Goal: Information Seeking & Learning: Learn about a topic

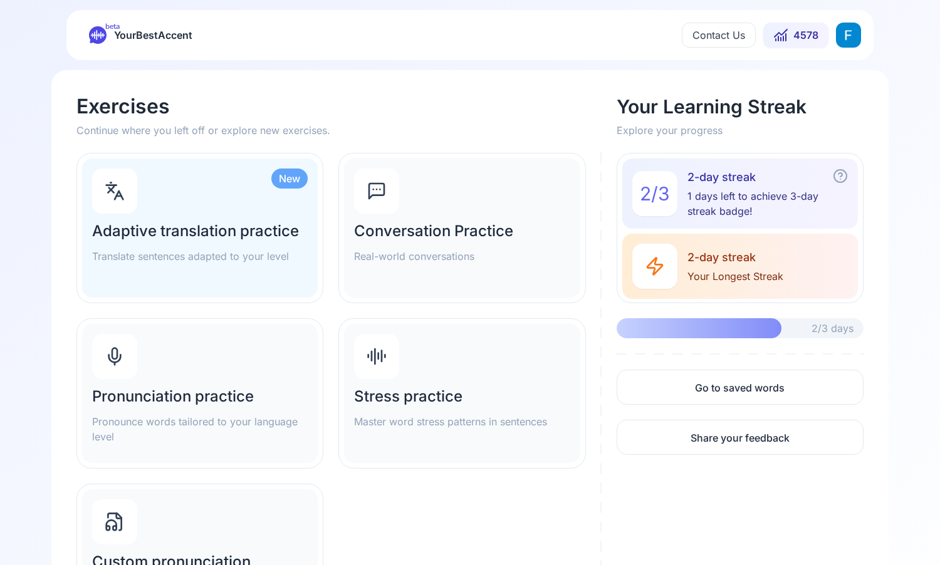
click at [244, 360] on div "Pronunciation practice Pronounce words tailored to your language level" at bounding box center [200, 393] width 236 height 139
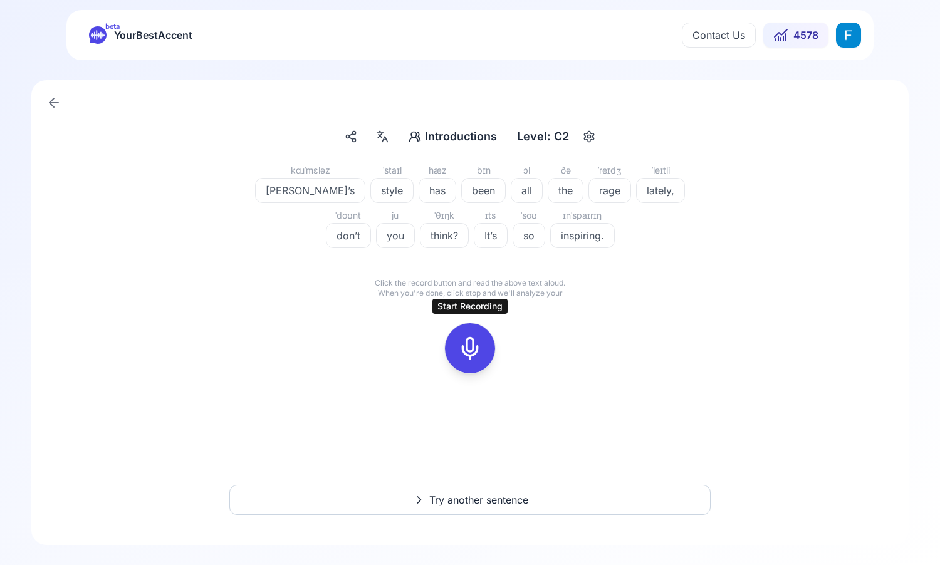
click at [476, 336] on div at bounding box center [470, 348] width 30 height 50
click at [471, 345] on icon at bounding box center [470, 348] width 25 height 25
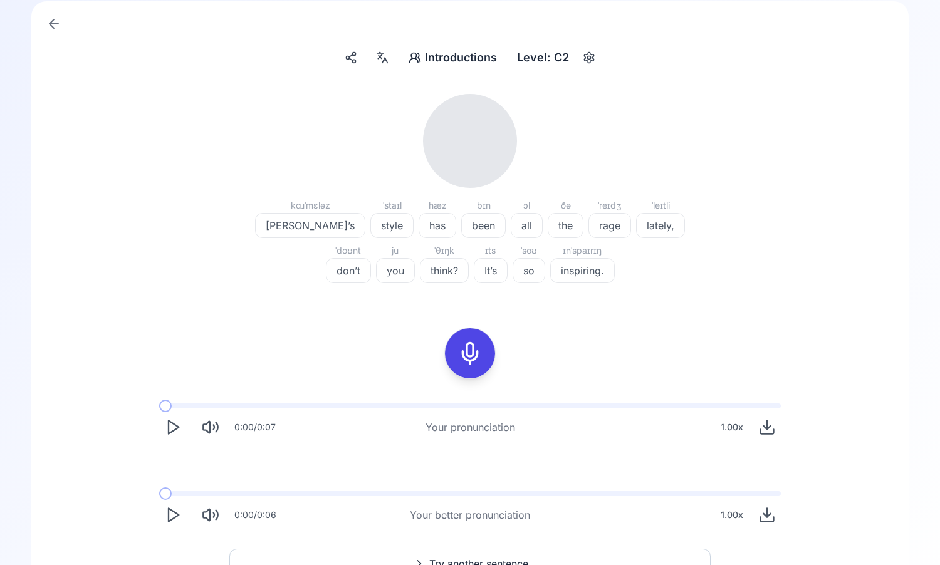
scroll to position [81, 0]
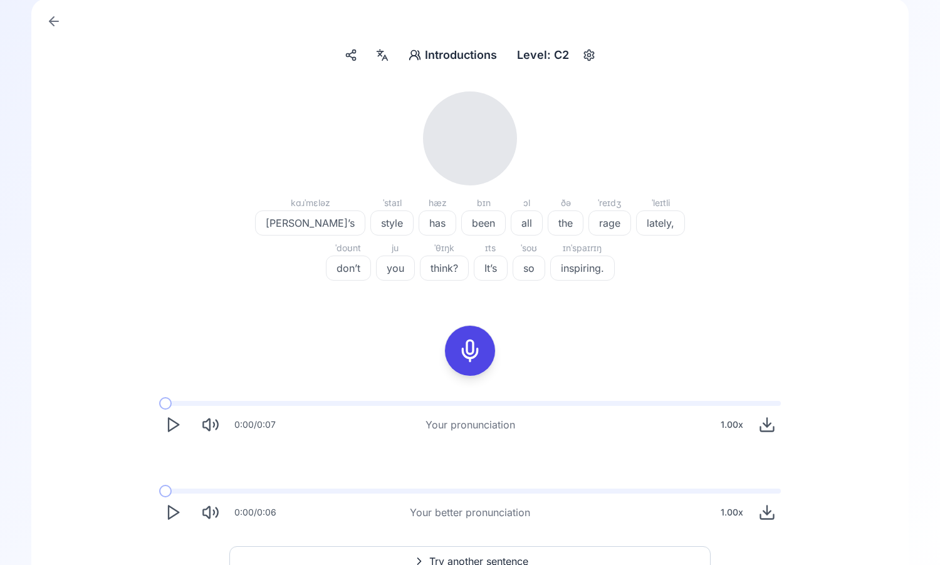
click at [170, 429] on polygon "Play" at bounding box center [174, 425] width 10 height 13
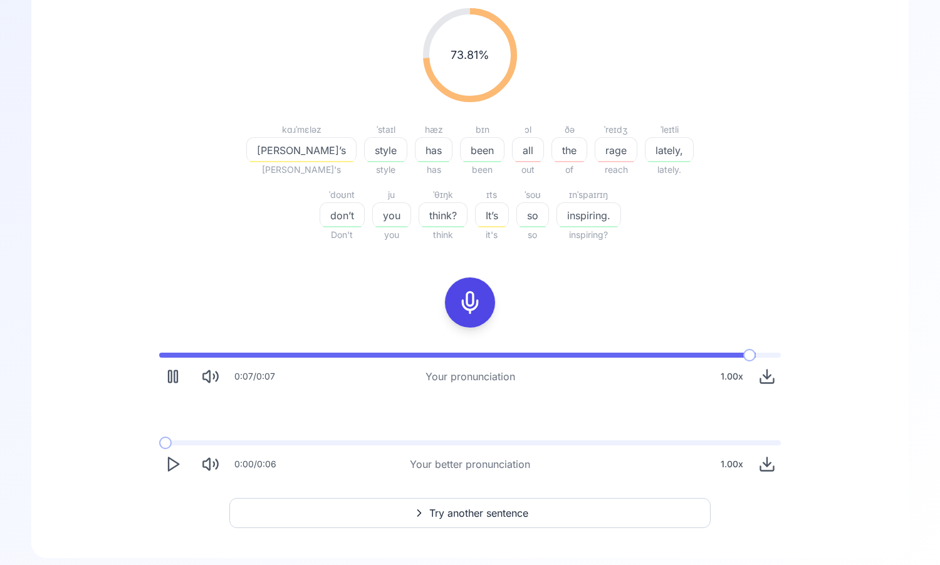
scroll to position [178, 0]
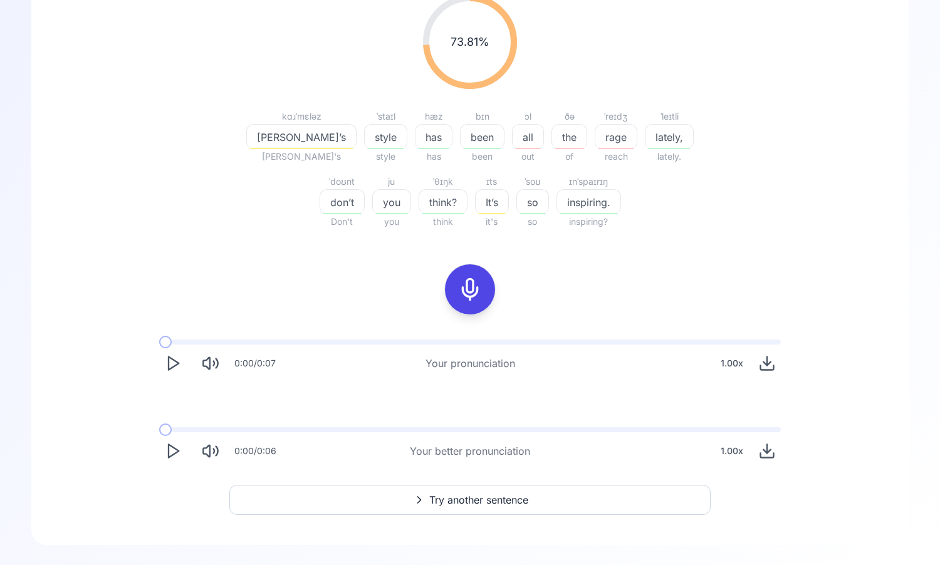
click at [170, 449] on icon "Play" at bounding box center [173, 451] width 18 height 18
click at [476, 300] on icon at bounding box center [470, 289] width 25 height 25
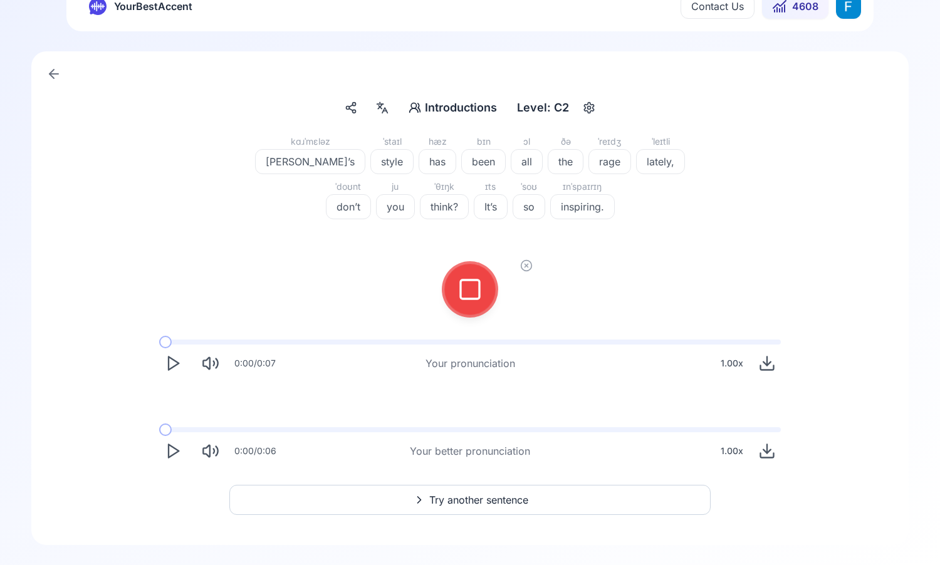
click at [532, 259] on icon at bounding box center [526, 265] width 13 height 13
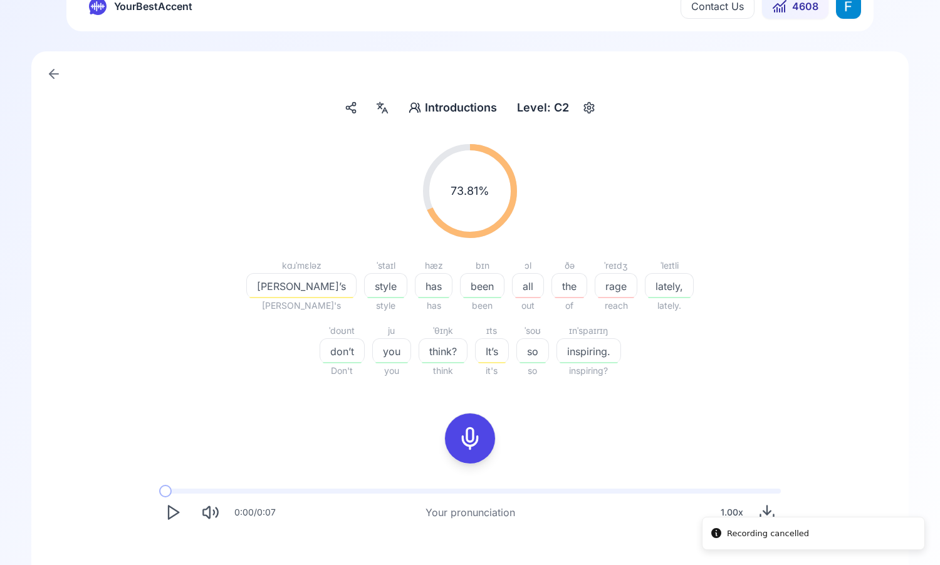
scroll to position [178, 0]
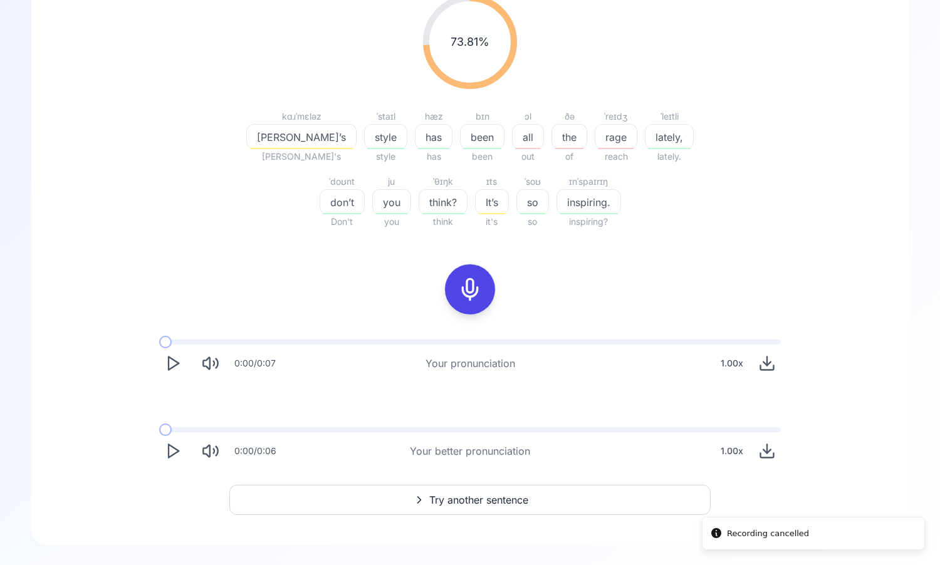
click at [172, 451] on icon "Play" at bounding box center [173, 451] width 18 height 18
click at [172, 449] on icon "Play" at bounding box center [173, 451] width 18 height 18
click at [172, 448] on icon "Play" at bounding box center [173, 451] width 18 height 18
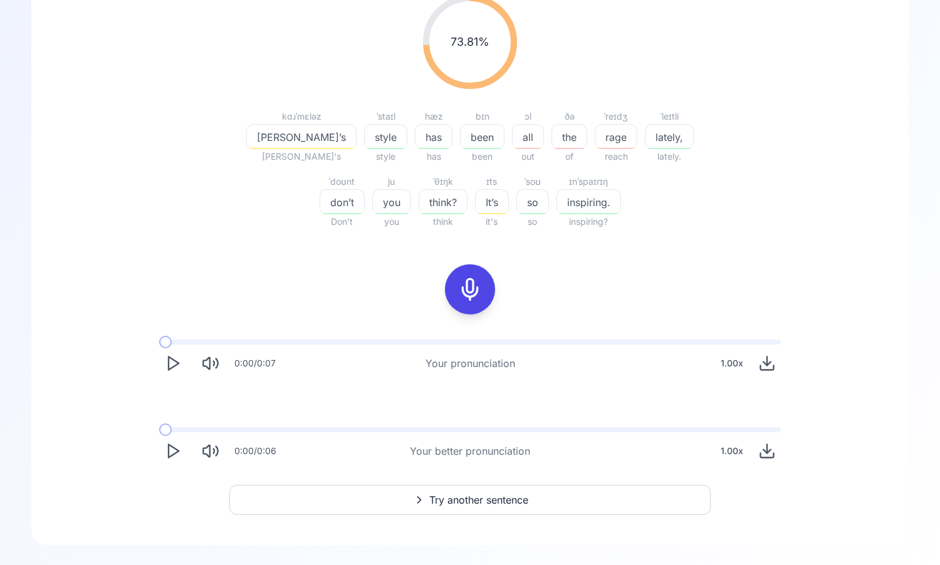
click at [480, 283] on icon at bounding box center [470, 289] width 25 height 25
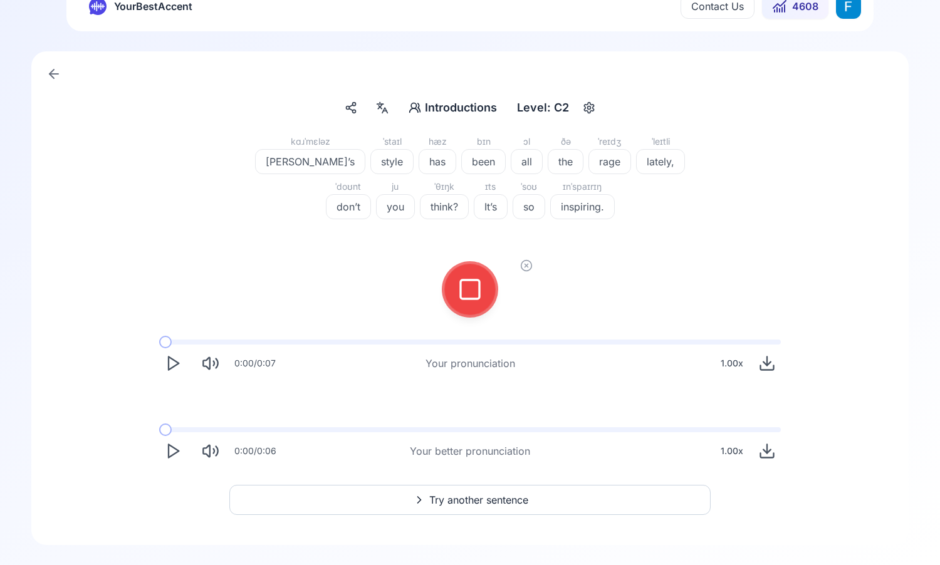
click at [461, 296] on rect at bounding box center [470, 289] width 19 height 19
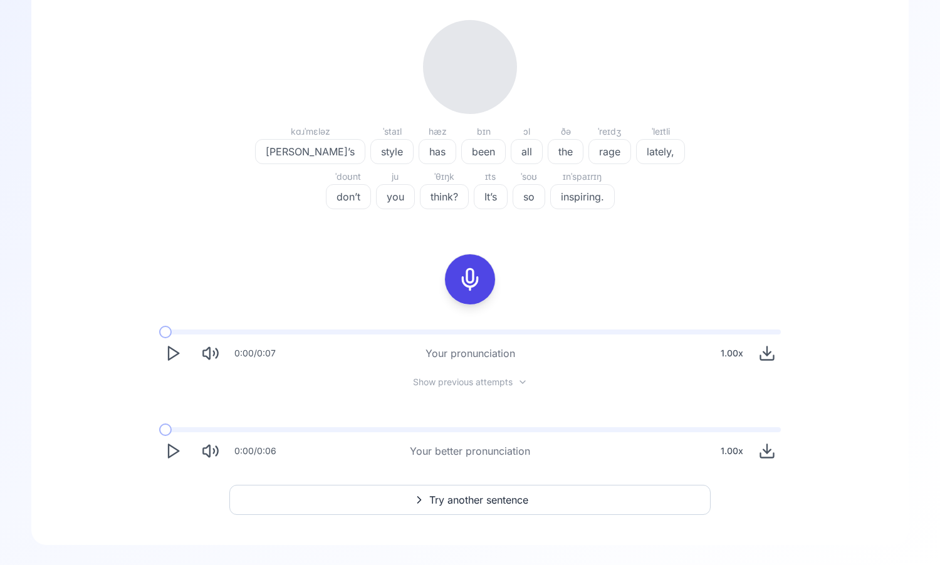
click at [165, 354] on icon "Play" at bounding box center [173, 354] width 18 height 18
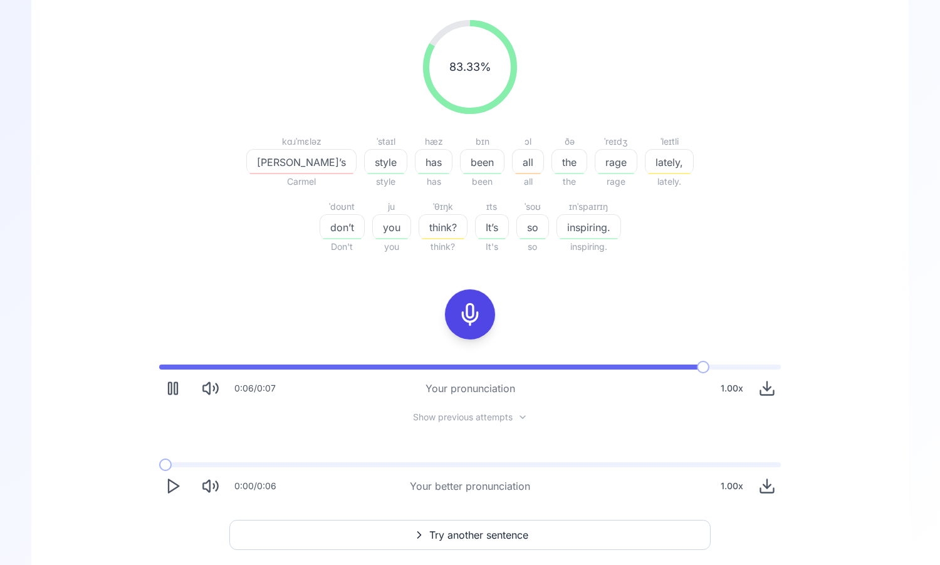
scroll to position [188, 0]
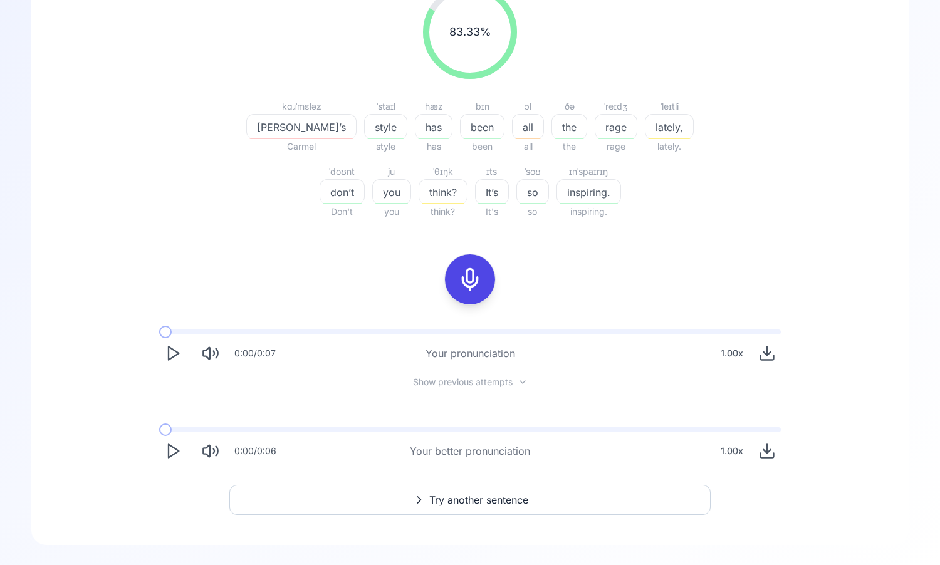
click at [475, 506] on span "Try another sentence" at bounding box center [478, 500] width 99 height 15
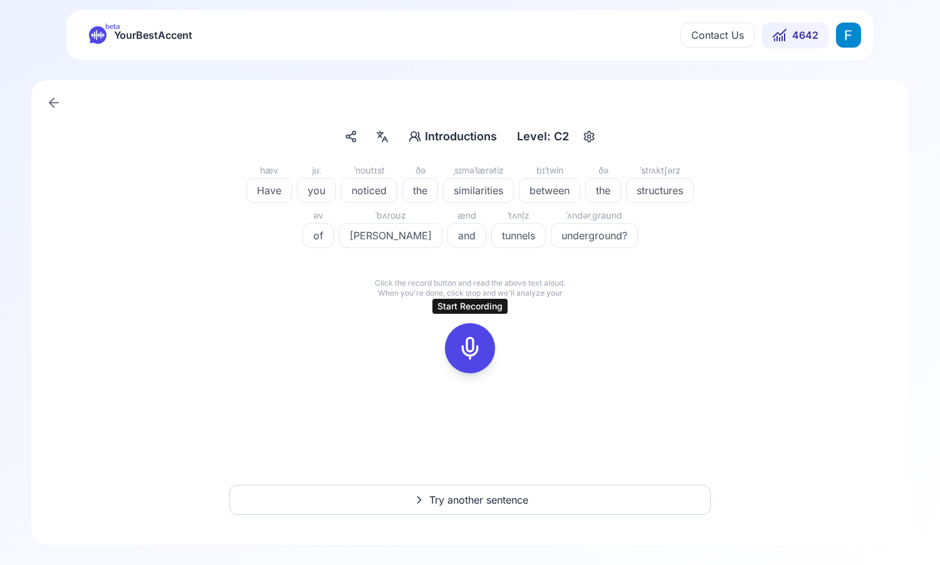
click at [475, 355] on icon at bounding box center [470, 348] width 25 height 25
click at [498, 355] on div at bounding box center [470, 348] width 56 height 56
click at [469, 345] on icon at bounding box center [470, 348] width 25 height 25
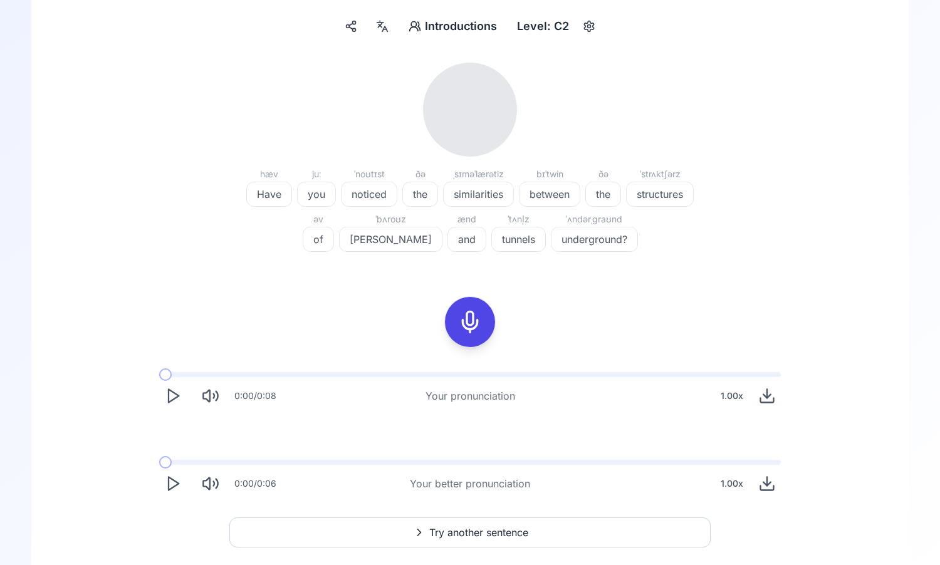
scroll to position [143, 0]
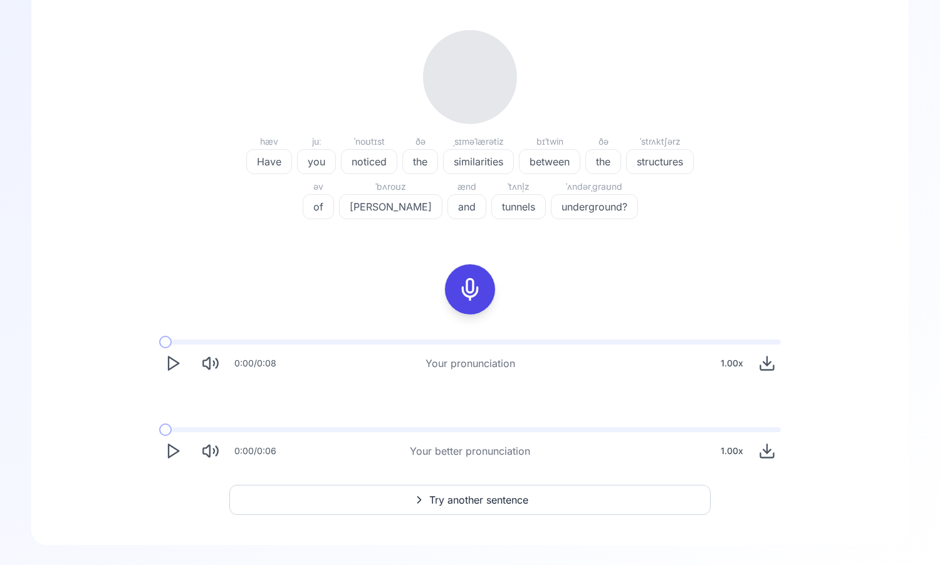
click at [173, 367] on icon "Play" at bounding box center [173, 364] width 18 height 18
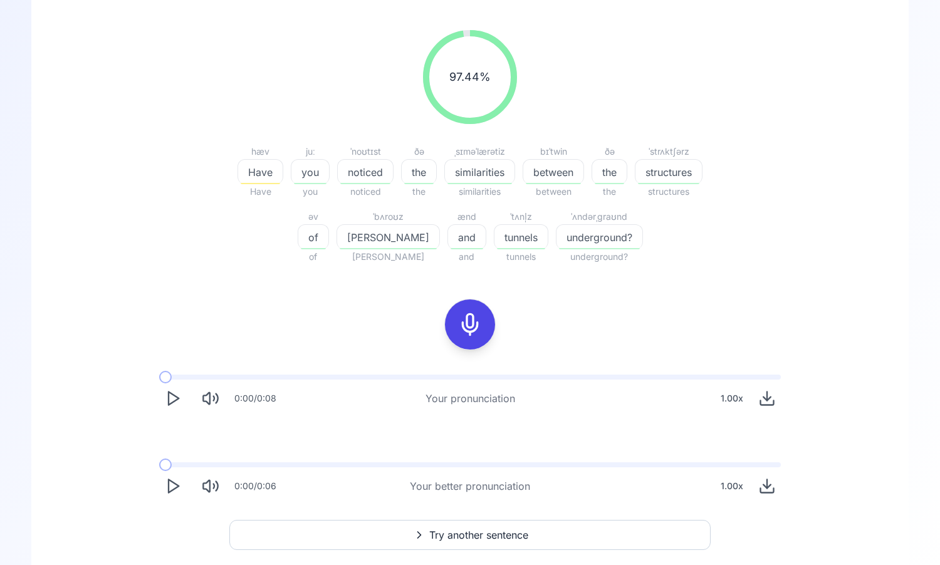
click at [173, 481] on icon "Play" at bounding box center [173, 487] width 18 height 18
click at [171, 404] on icon "Play" at bounding box center [173, 399] width 18 height 18
click at [169, 480] on polygon "Play" at bounding box center [174, 486] width 10 height 13
click at [161, 488] on button "Play" at bounding box center [173, 487] width 28 height 28
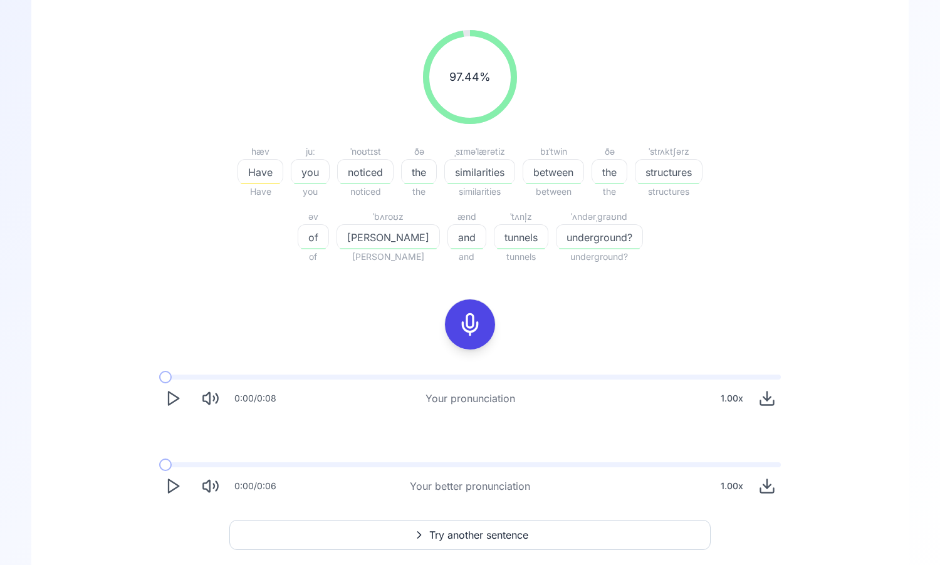
click at [161, 488] on button "Play" at bounding box center [173, 487] width 28 height 28
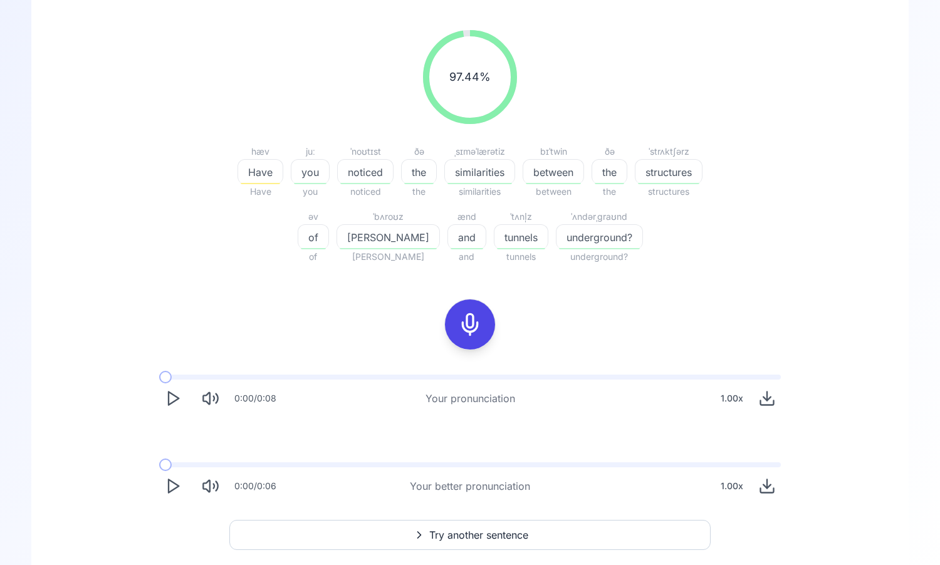
click at [161, 488] on button "Play" at bounding box center [173, 487] width 28 height 28
click at [174, 402] on icon "Play" at bounding box center [173, 399] width 18 height 18
click at [174, 402] on rect "Pause" at bounding box center [175, 399] width 3 height 12
click at [483, 316] on div at bounding box center [470, 325] width 30 height 50
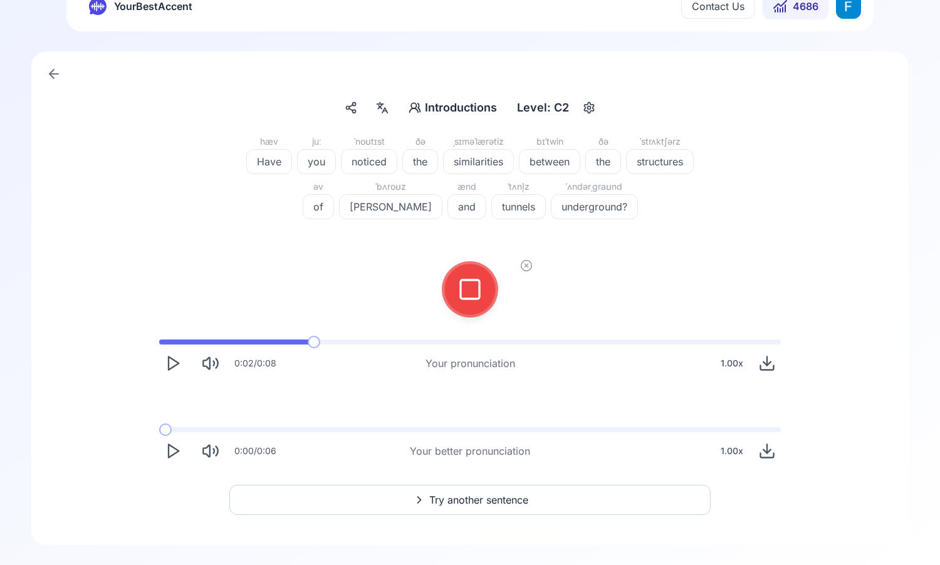
click at [459, 292] on icon at bounding box center [470, 289] width 25 height 25
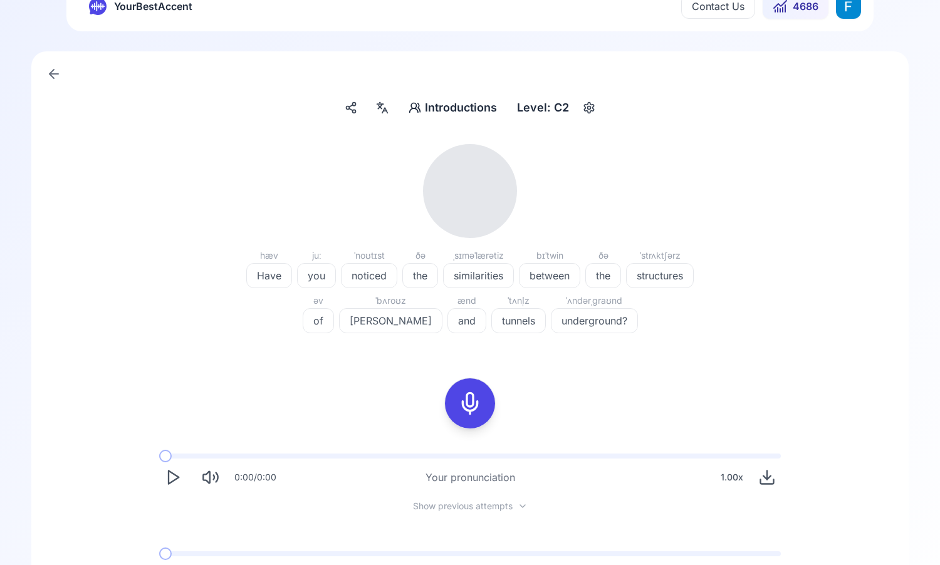
scroll to position [143, 0]
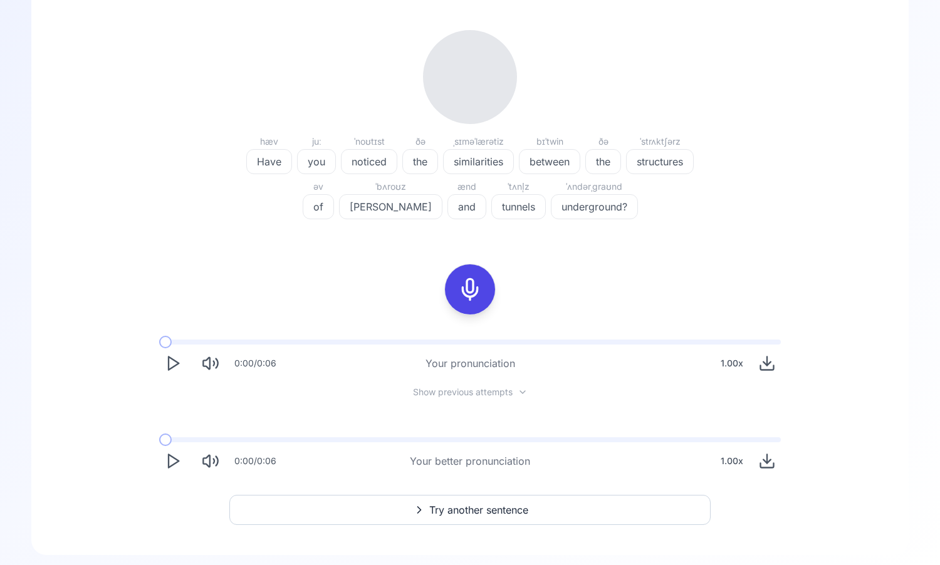
click at [178, 363] on polygon "Play" at bounding box center [174, 363] width 10 height 13
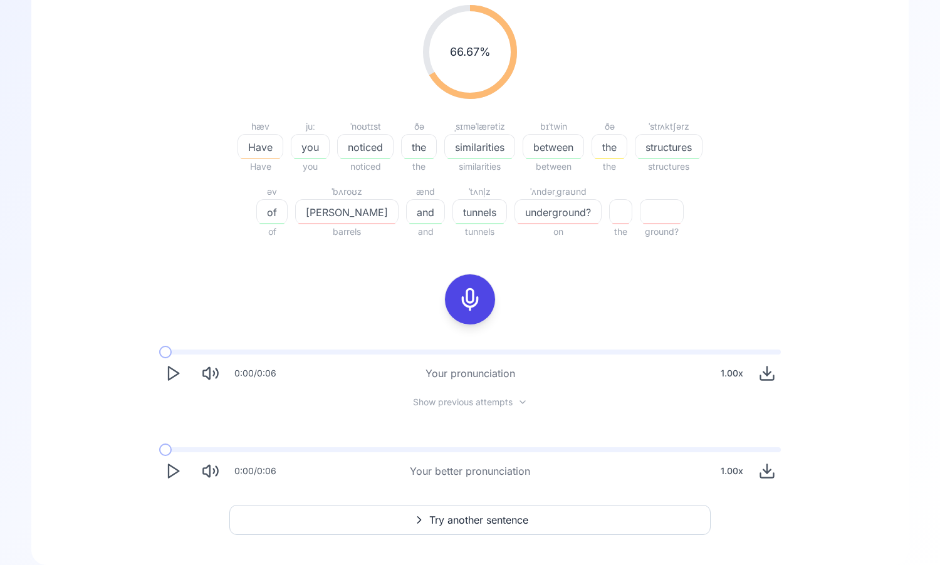
scroll to position [169, 0]
click at [182, 371] on button "Play" at bounding box center [173, 373] width 28 height 28
click at [469, 310] on icon at bounding box center [470, 298] width 25 height 25
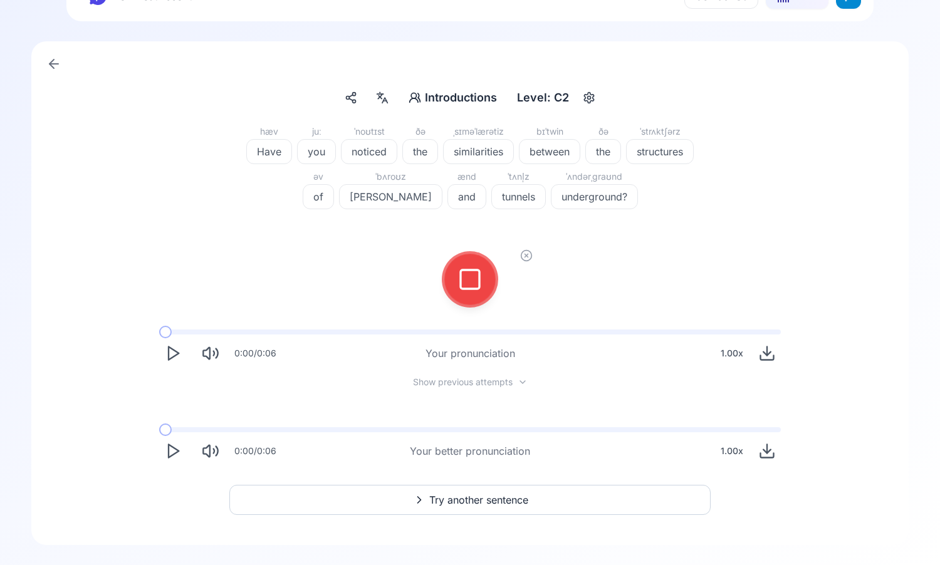
scroll to position [39, 0]
click at [477, 296] on div at bounding box center [470, 279] width 30 height 50
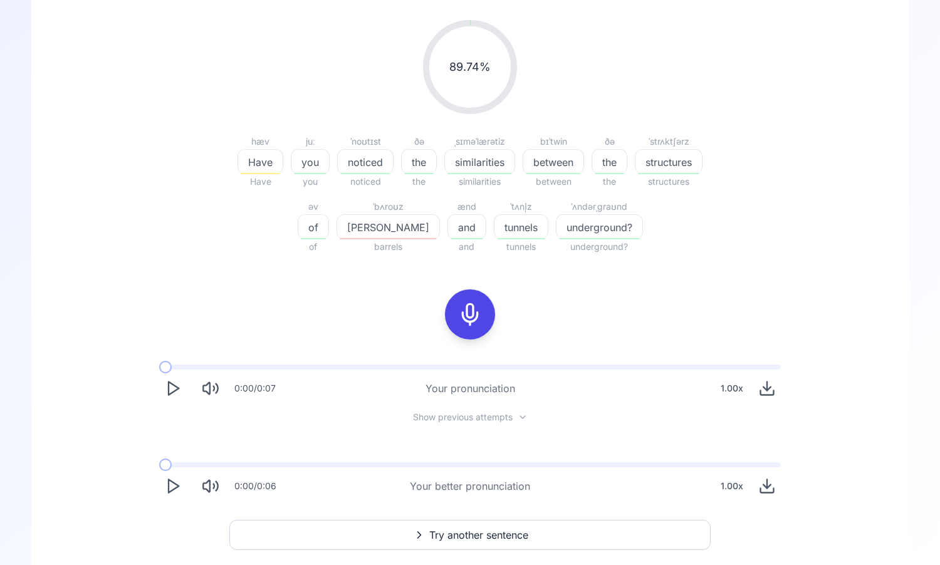
scroll to position [169, 0]
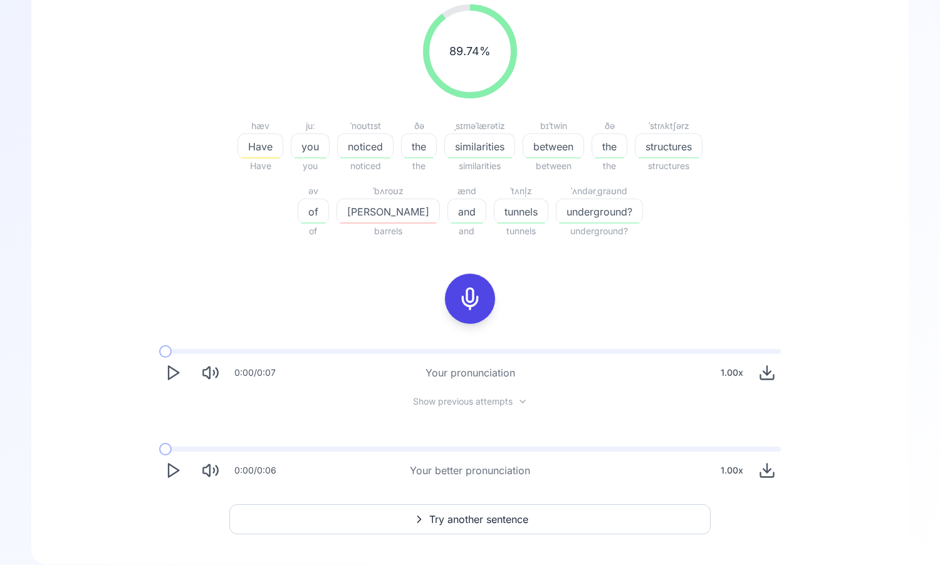
click at [174, 389] on div "0:00 / 0:07 Your pronunciation 1.00 x" at bounding box center [470, 368] width 642 height 58
click at [179, 378] on icon "Play" at bounding box center [173, 373] width 18 height 18
click at [385, 202] on div "[PERSON_NAME]" at bounding box center [388, 211] width 103 height 25
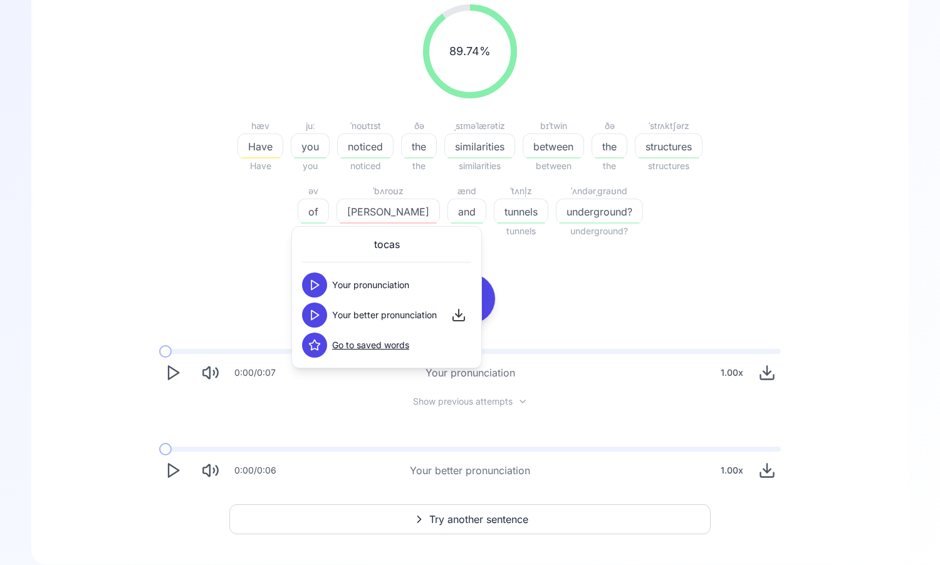
click at [274, 268] on div "89.74 % 89.74 % hæv Have Have juː you you ˈnoʊtɪst noticed noticed ðə the the ˌ…" at bounding box center [469, 244] width 817 height 500
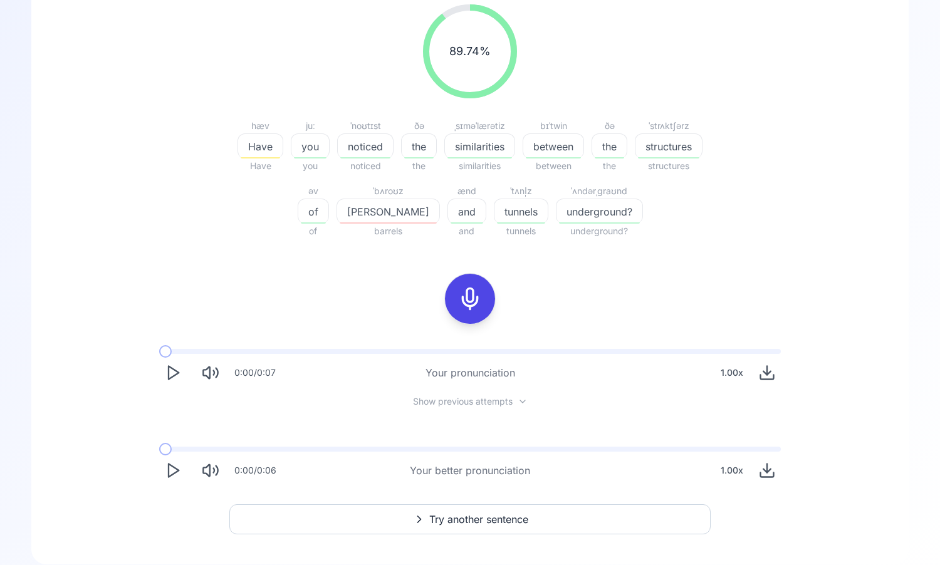
click at [447, 517] on span "Try another sentence" at bounding box center [478, 519] width 99 height 15
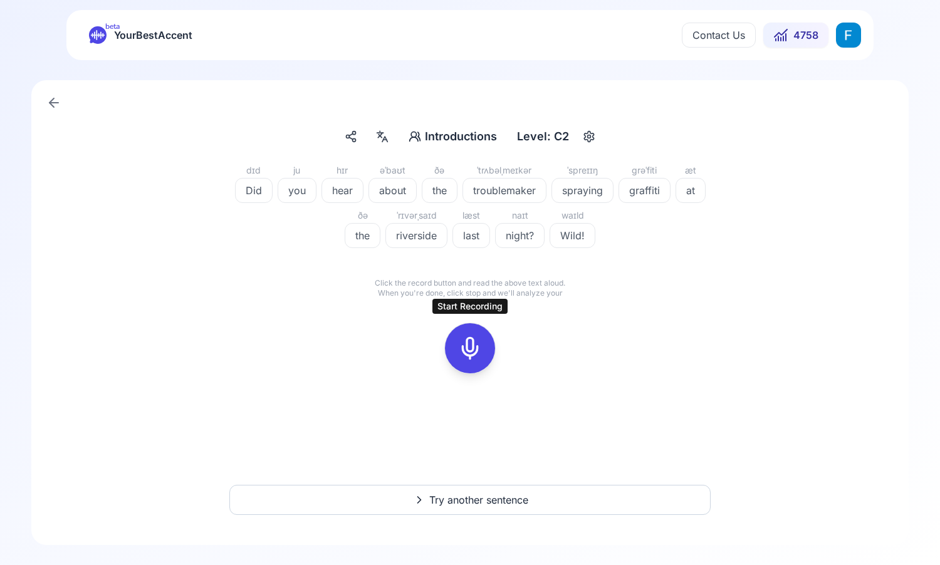
click at [469, 355] on icon at bounding box center [470, 348] width 25 height 25
click at [525, 321] on icon at bounding box center [526, 324] width 13 height 13
click at [447, 367] on div at bounding box center [470, 348] width 100 height 80
click at [465, 347] on icon at bounding box center [470, 348] width 25 height 25
click at [529, 321] on icon at bounding box center [526, 324] width 13 height 13
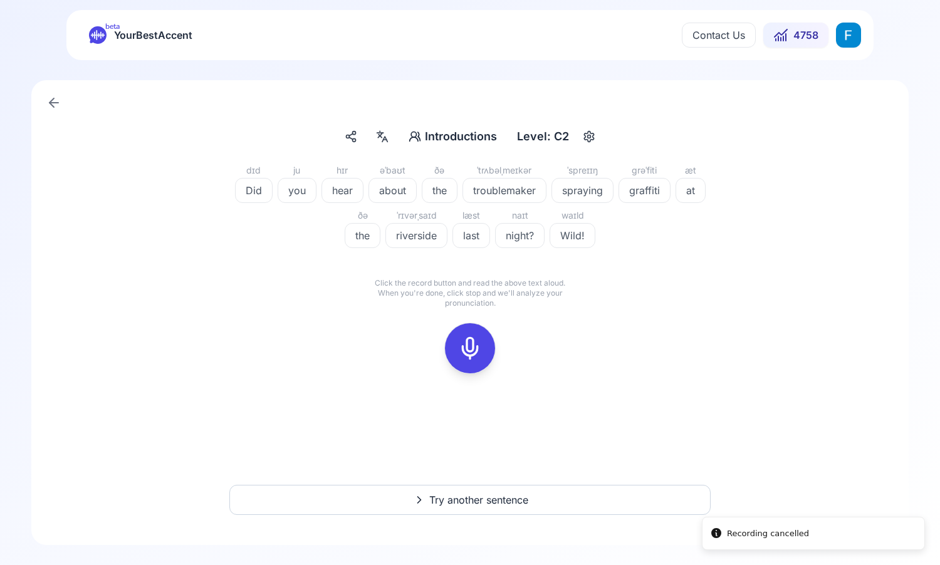
click at [472, 339] on rect at bounding box center [470, 348] width 19 height 19
click at [520, 323] on icon at bounding box center [526, 324] width 13 height 13
click at [451, 359] on button at bounding box center [470, 348] width 50 height 50
click at [459, 354] on icon at bounding box center [470, 348] width 25 height 25
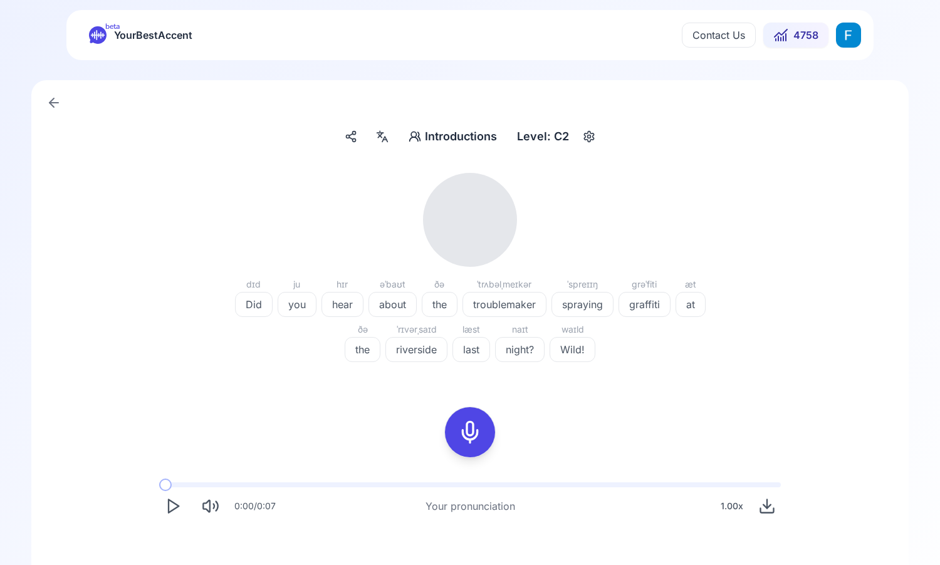
click at [173, 510] on polygon "Play" at bounding box center [174, 506] width 10 height 13
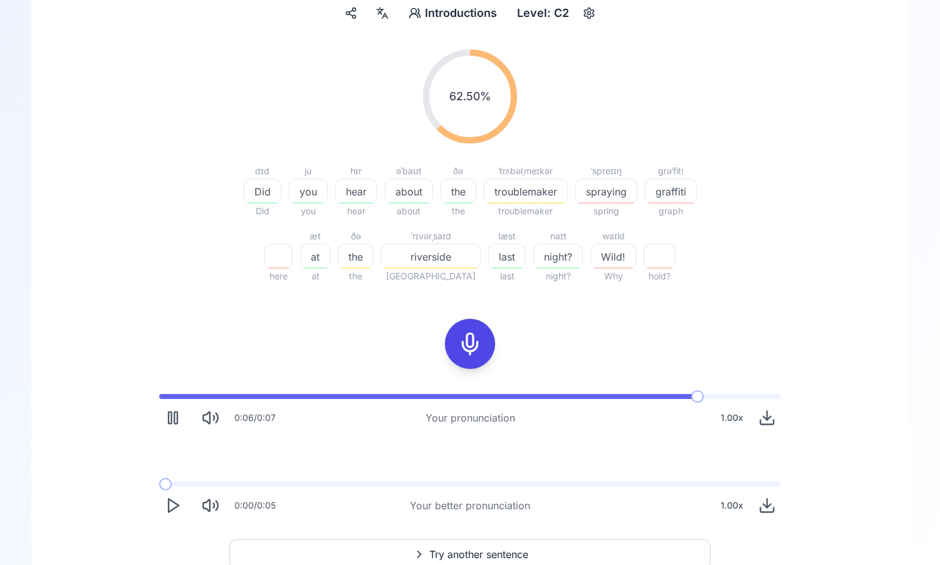
scroll to position [178, 0]
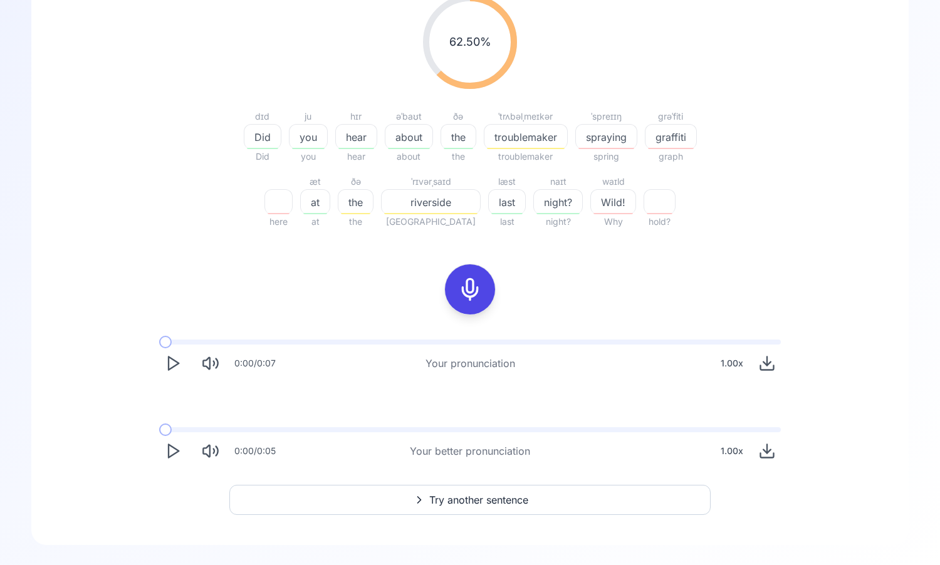
click at [160, 444] on button "Play" at bounding box center [173, 451] width 28 height 28
click at [164, 458] on icon "Play" at bounding box center [173, 451] width 18 height 18
click at [479, 300] on icon at bounding box center [470, 289] width 25 height 25
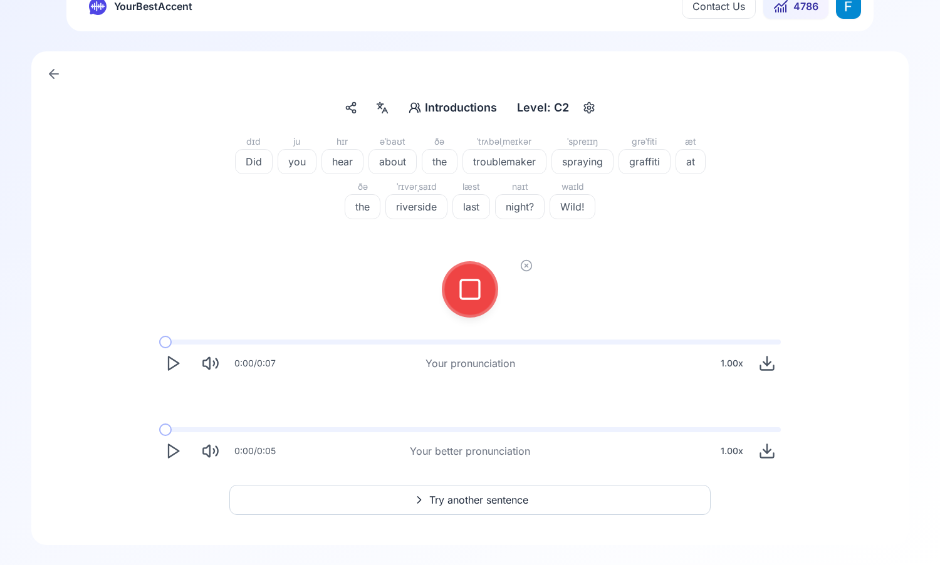
click at [488, 298] on button at bounding box center [470, 289] width 50 height 50
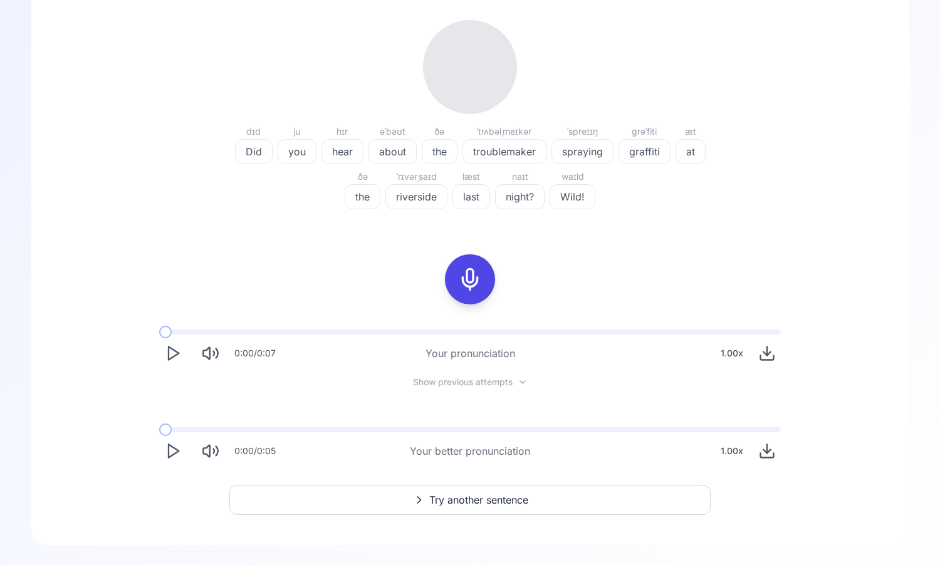
click at [172, 351] on icon "Play" at bounding box center [173, 354] width 18 height 18
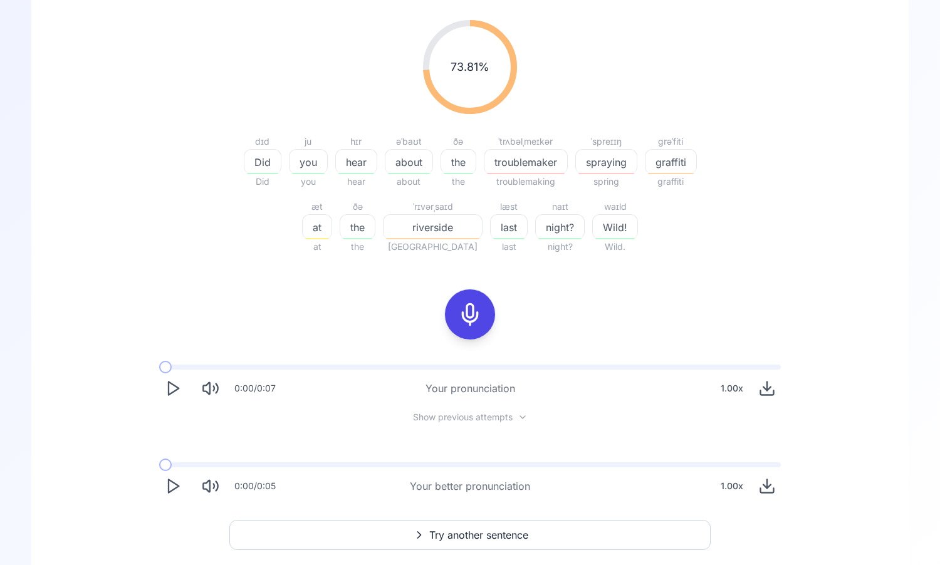
click at [183, 392] on button "Play" at bounding box center [173, 389] width 28 height 28
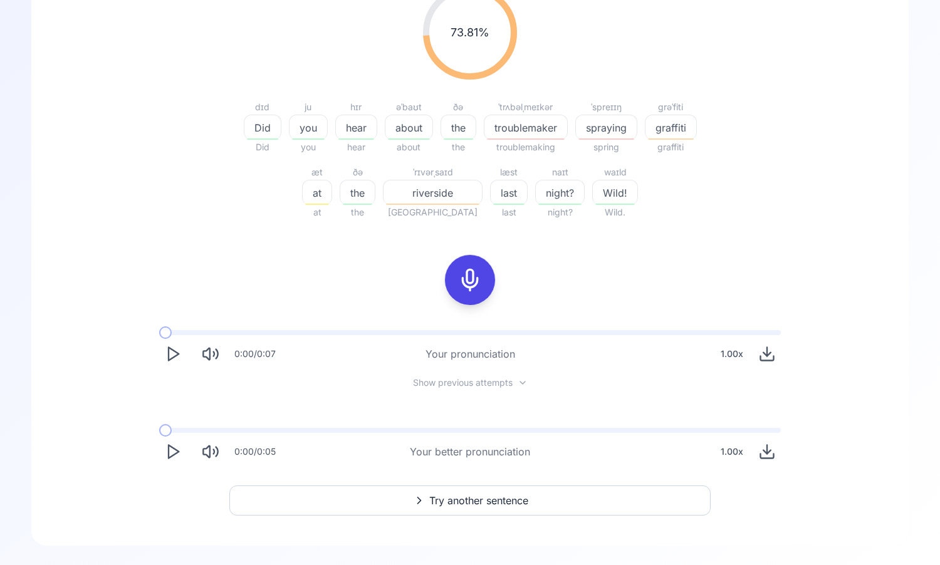
scroll to position [188, 0]
click at [516, 498] on span "Try another sentence" at bounding box center [478, 500] width 99 height 15
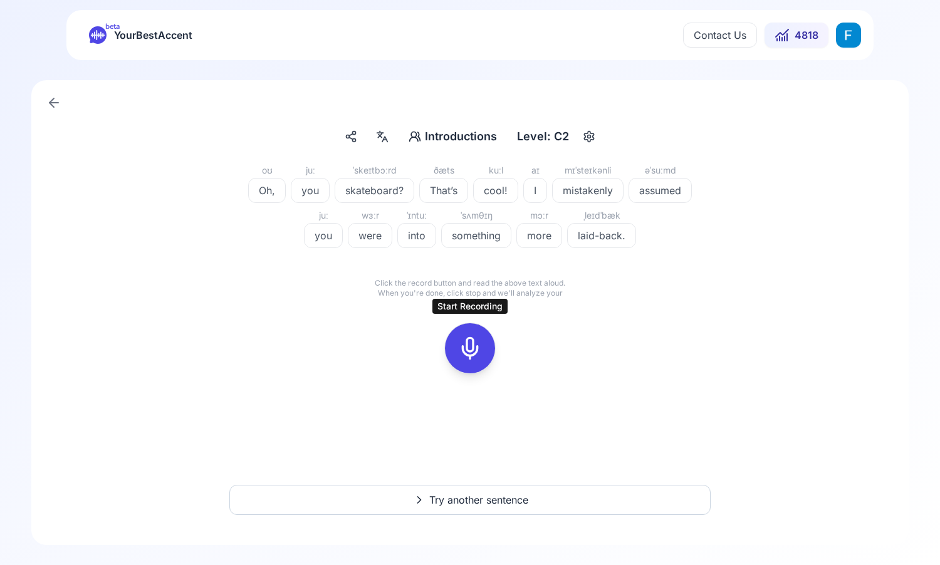
click at [480, 337] on icon at bounding box center [470, 348] width 25 height 25
click at [525, 323] on icon at bounding box center [526, 324] width 3 height 3
click at [478, 339] on rect at bounding box center [470, 348] width 19 height 19
click at [479, 343] on rect at bounding box center [470, 348] width 19 height 19
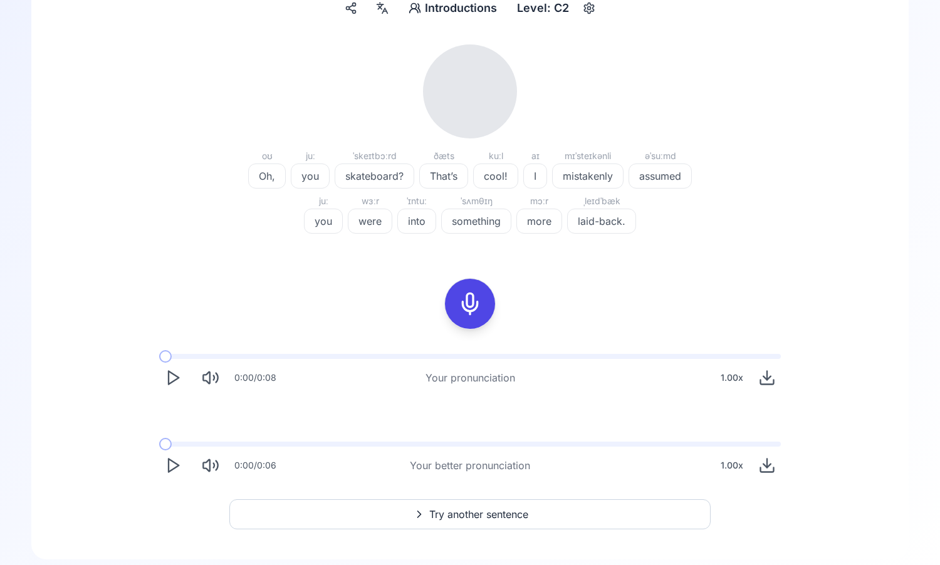
scroll to position [130, 0]
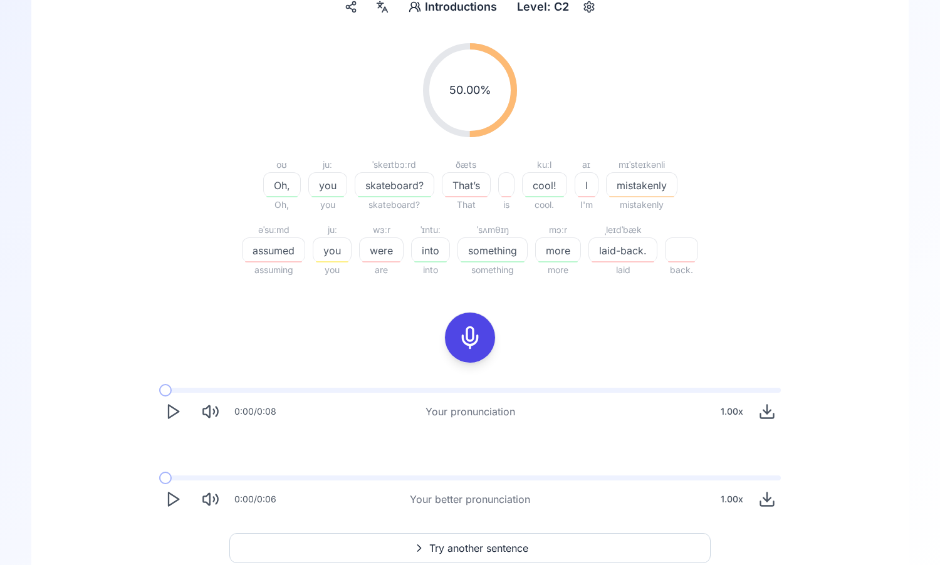
click at [169, 412] on polygon "Play" at bounding box center [174, 411] width 10 height 13
click at [411, 385] on div "0:00 / 0:08 Your pronunciation 1.00 x" at bounding box center [470, 407] width 642 height 58
click at [411, 386] on div "0:00 / 0:08 Your pronunciation 1.00 x" at bounding box center [470, 407] width 642 height 58
click at [411, 387] on div "0:00 / 0:08 Your pronunciation 1.00 x" at bounding box center [470, 407] width 642 height 58
click at [407, 389] on span at bounding box center [470, 390] width 622 height 5
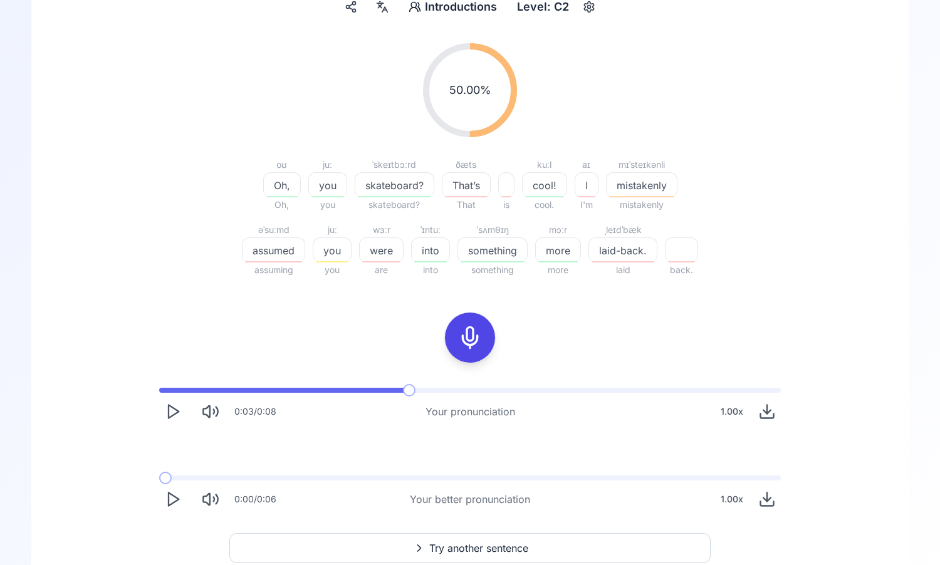
click at [174, 420] on icon "Play" at bounding box center [173, 412] width 18 height 18
click at [476, 338] on icon at bounding box center [470, 337] width 25 height 25
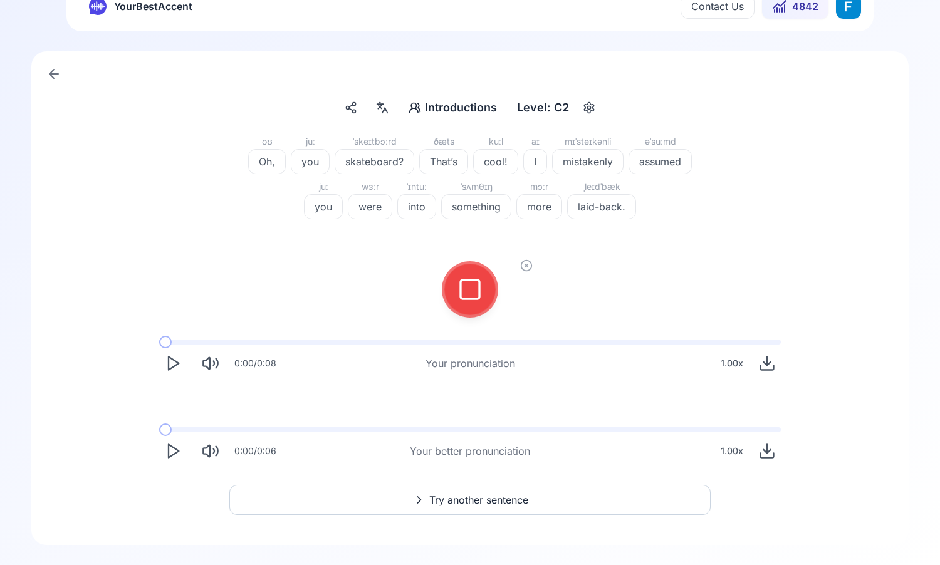
click at [474, 305] on div at bounding box center [470, 289] width 30 height 50
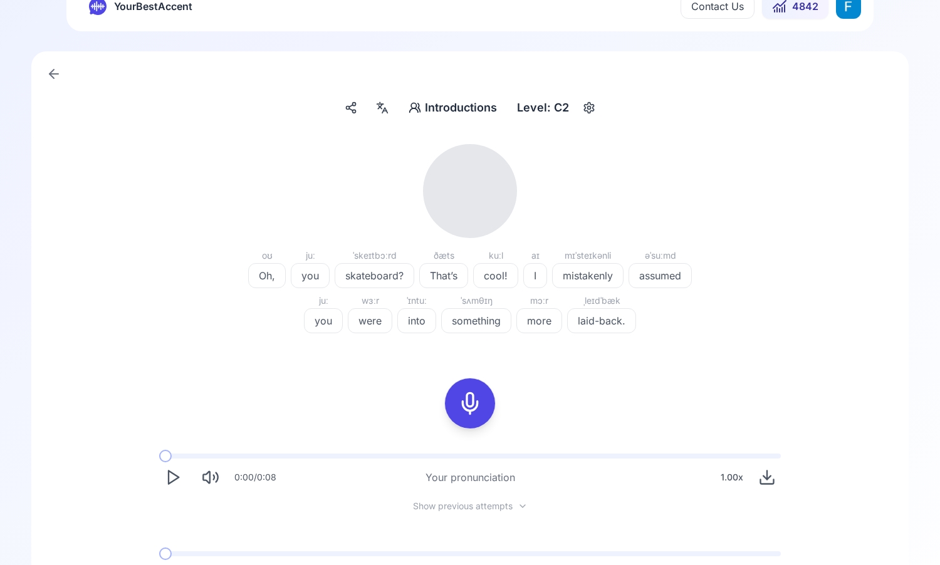
scroll to position [130, 0]
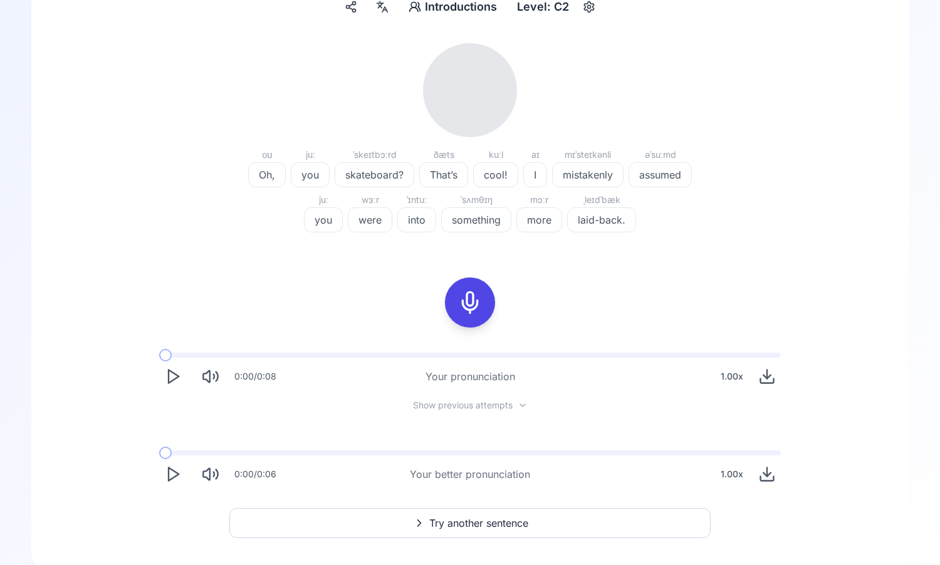
click at [171, 372] on icon "Play" at bounding box center [173, 377] width 18 height 18
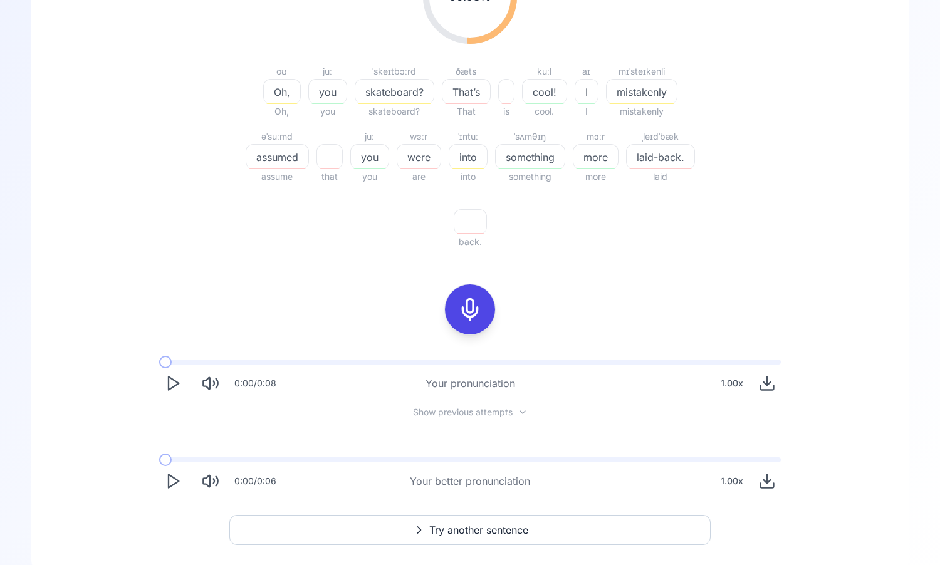
scroll to position [253, 0]
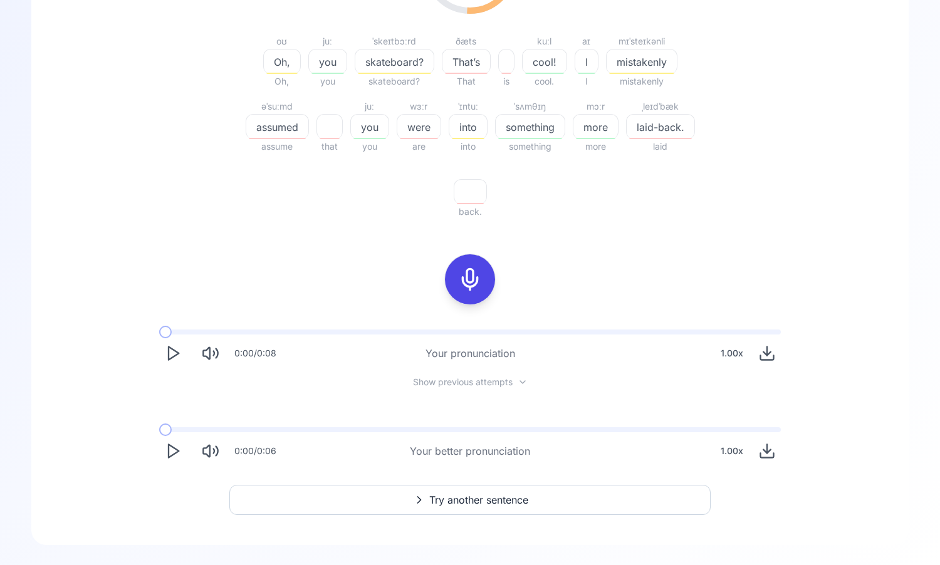
click at [171, 461] on button "Play" at bounding box center [173, 451] width 28 height 28
click at [174, 448] on polygon "Play" at bounding box center [174, 451] width 10 height 13
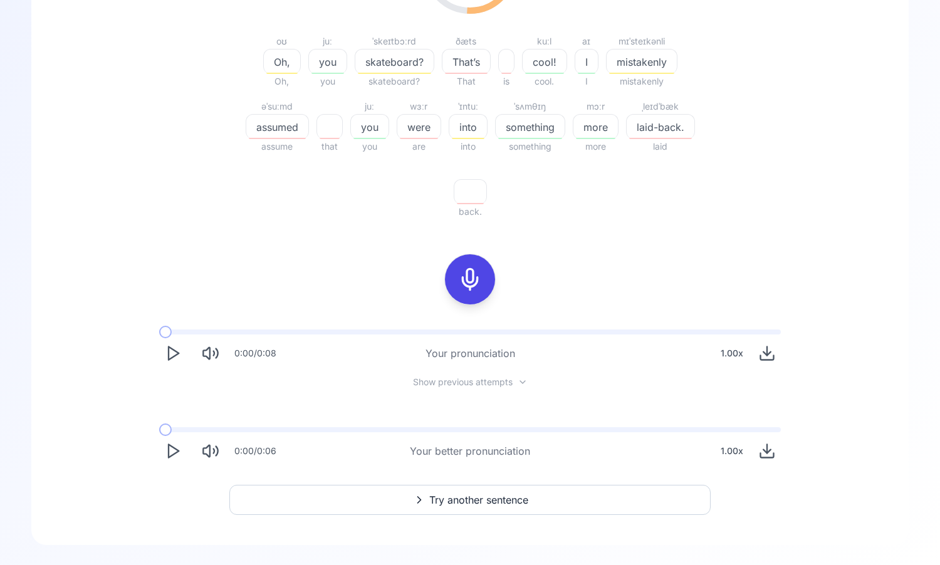
click at [174, 448] on polygon "Play" at bounding box center [174, 451] width 10 height 13
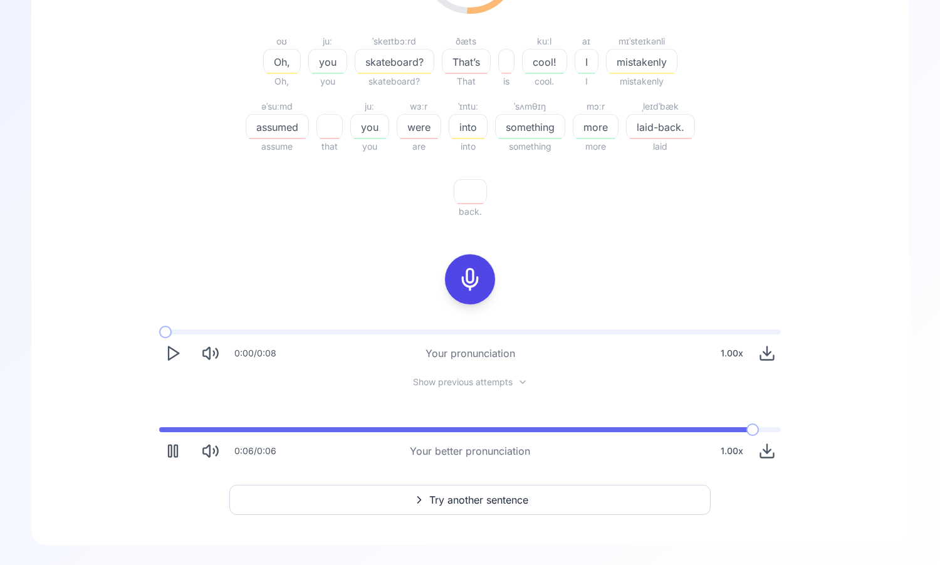
click at [474, 293] on div at bounding box center [470, 279] width 30 height 50
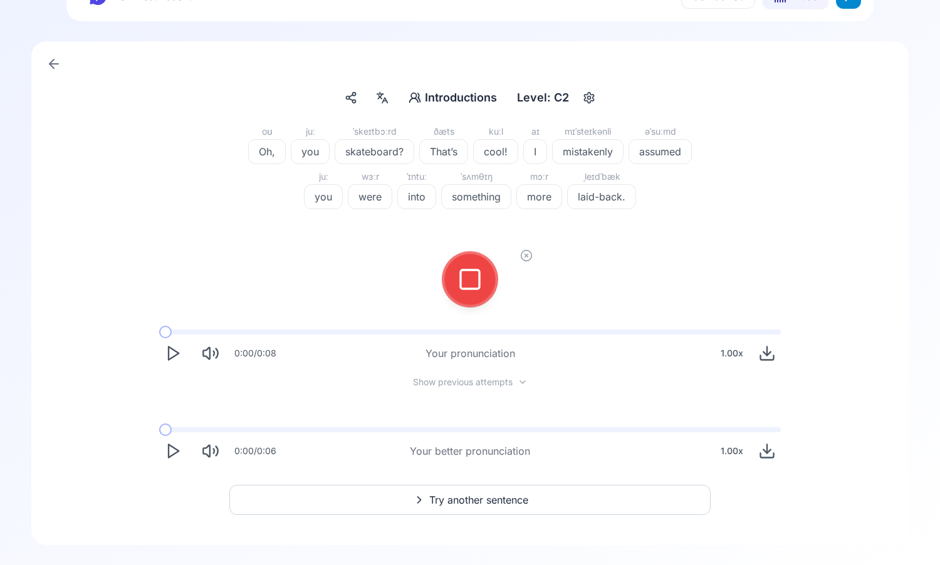
click at [455, 280] on div at bounding box center [470, 279] width 30 height 50
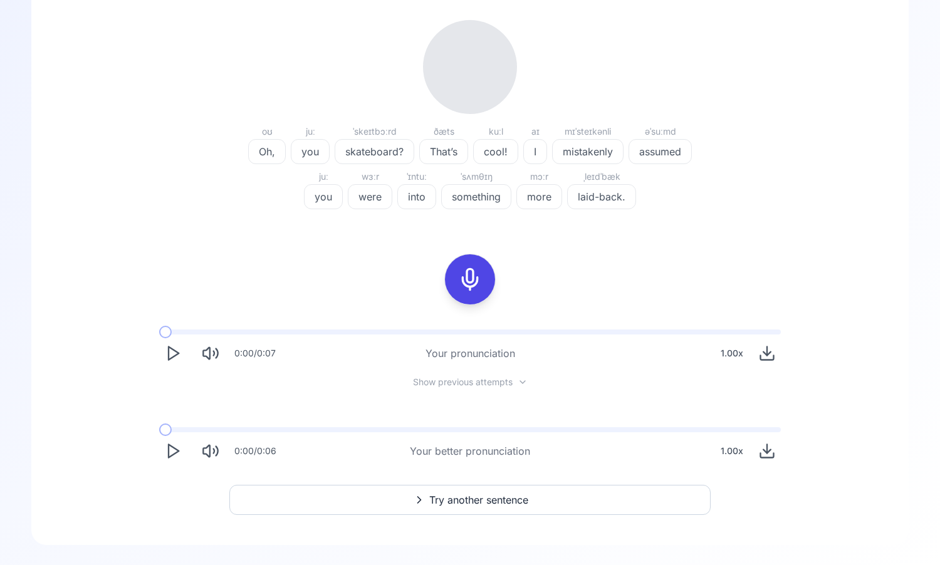
click at [172, 342] on button "Play" at bounding box center [173, 354] width 28 height 28
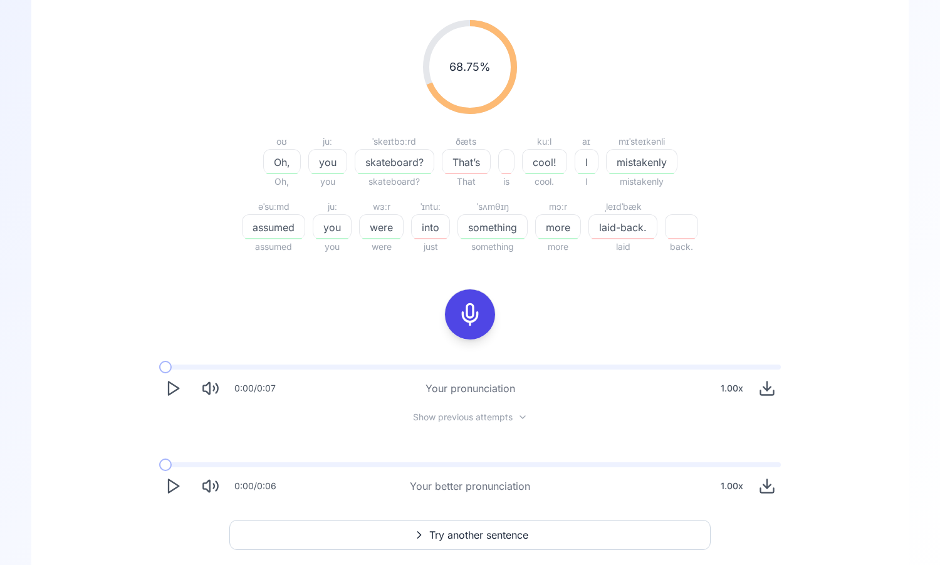
scroll to position [188, 0]
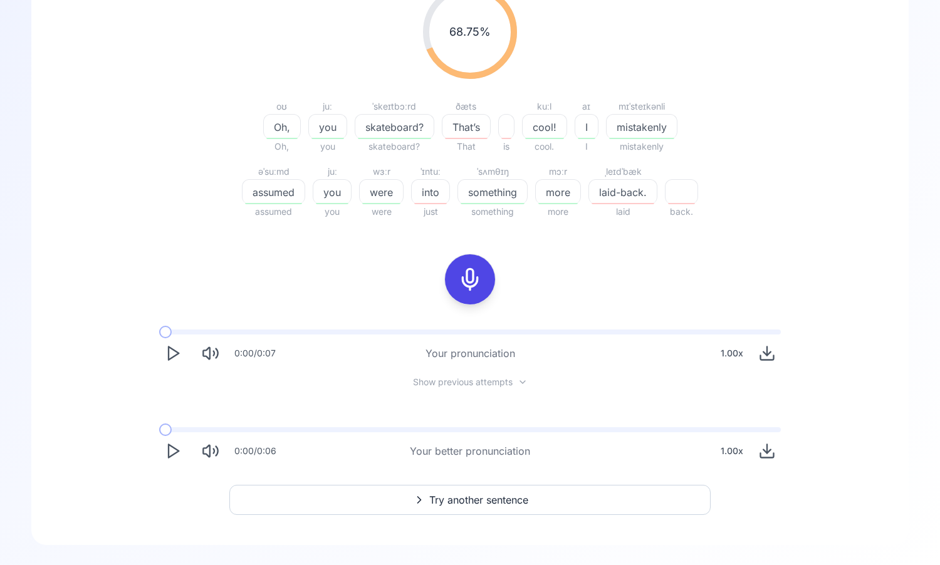
click at [577, 510] on button "Try another sentence" at bounding box center [469, 500] width 481 height 30
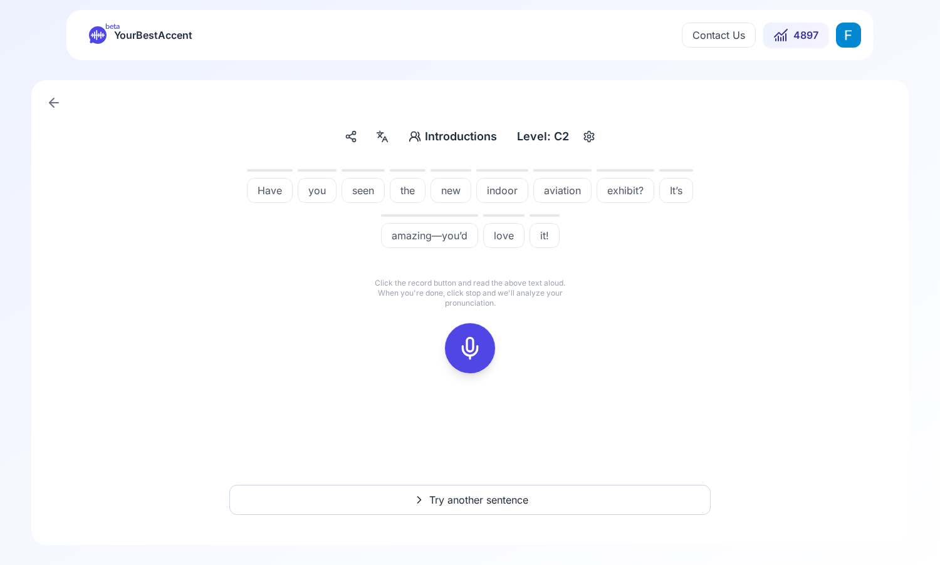
click at [470, 354] on icon at bounding box center [470, 348] width 25 height 25
click at [484, 340] on button at bounding box center [470, 348] width 50 height 50
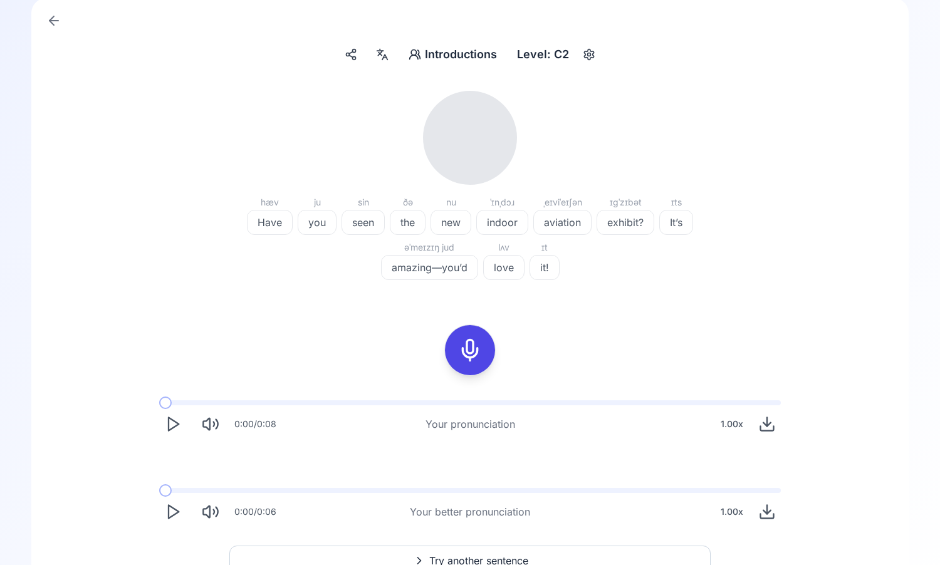
scroll to position [85, 0]
click at [174, 425] on polygon "Play" at bounding box center [174, 422] width 10 height 13
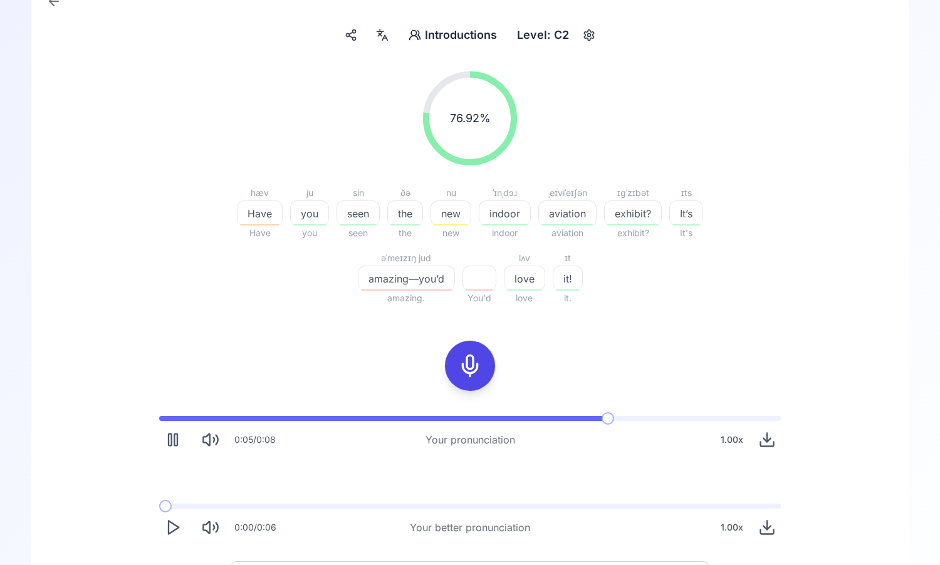
scroll to position [117, 0]
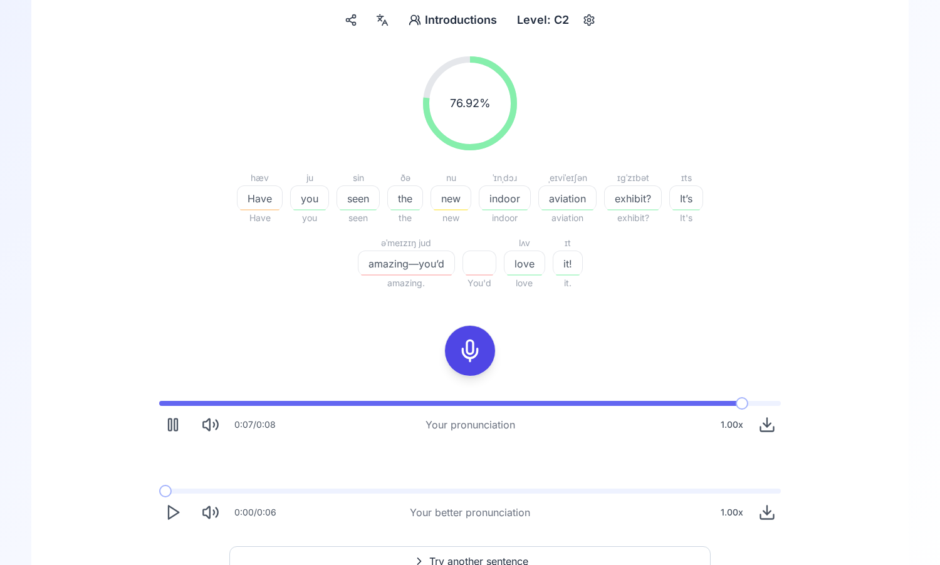
click at [169, 517] on icon "Play" at bounding box center [173, 513] width 18 height 18
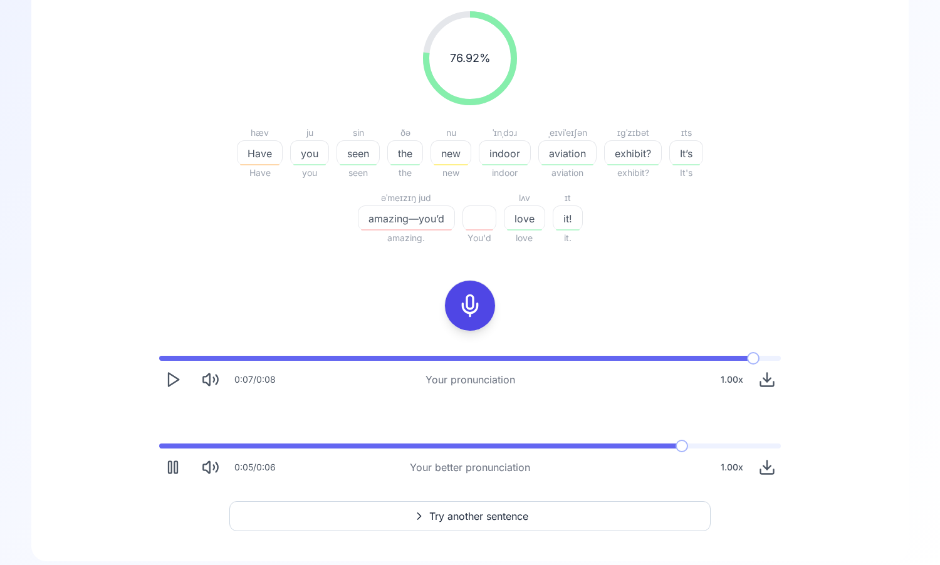
scroll to position [178, 0]
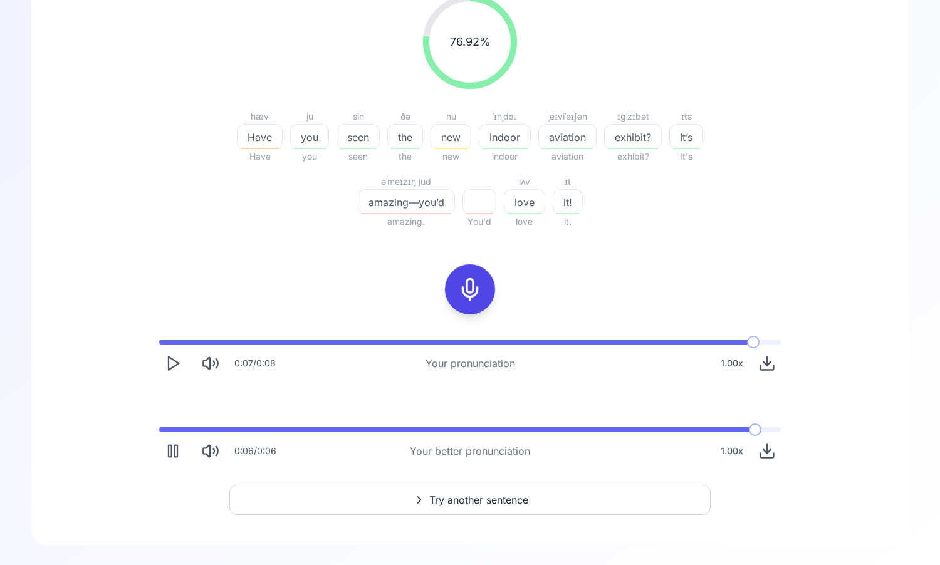
click at [179, 448] on icon "Pause" at bounding box center [173, 451] width 18 height 18
click at [179, 448] on icon "Play" at bounding box center [173, 451] width 18 height 18
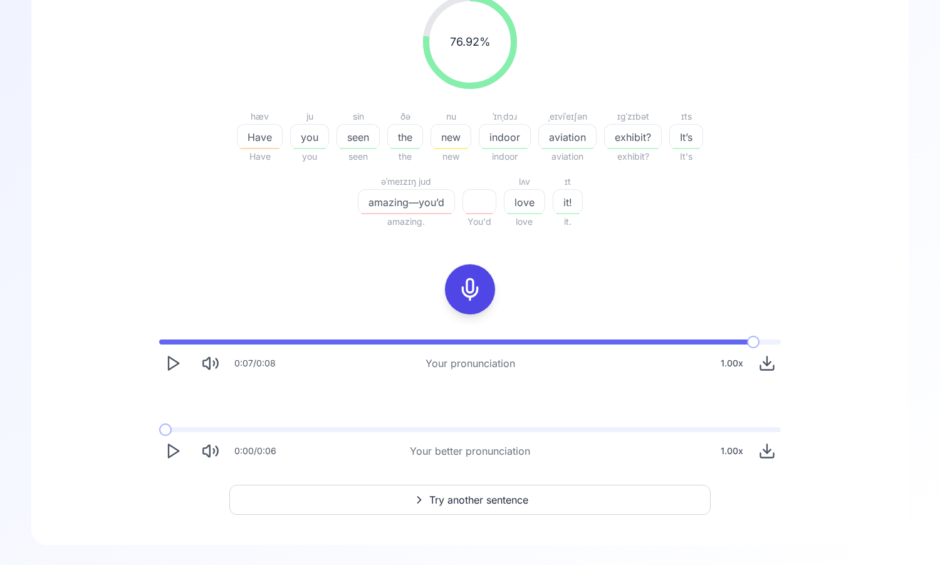
click at [171, 439] on button "Play" at bounding box center [173, 451] width 28 height 28
click at [178, 451] on polygon "Play" at bounding box center [174, 451] width 10 height 13
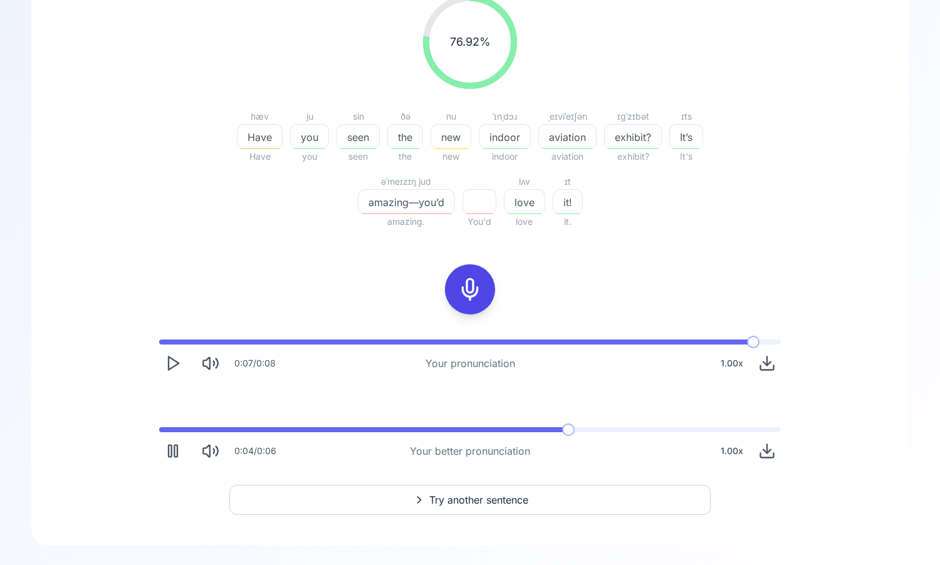
click at [169, 446] on rect "Pause" at bounding box center [170, 452] width 3 height 12
click at [307, 426] on div "0:04 / 0:06 Your better pronunciation 1.00 x" at bounding box center [470, 446] width 642 height 58
click at [249, 430] on span at bounding box center [205, 429] width 93 height 5
click at [164, 451] on icon "Play" at bounding box center [173, 451] width 18 height 18
click at [172, 449] on icon "Pause" at bounding box center [173, 451] width 18 height 18
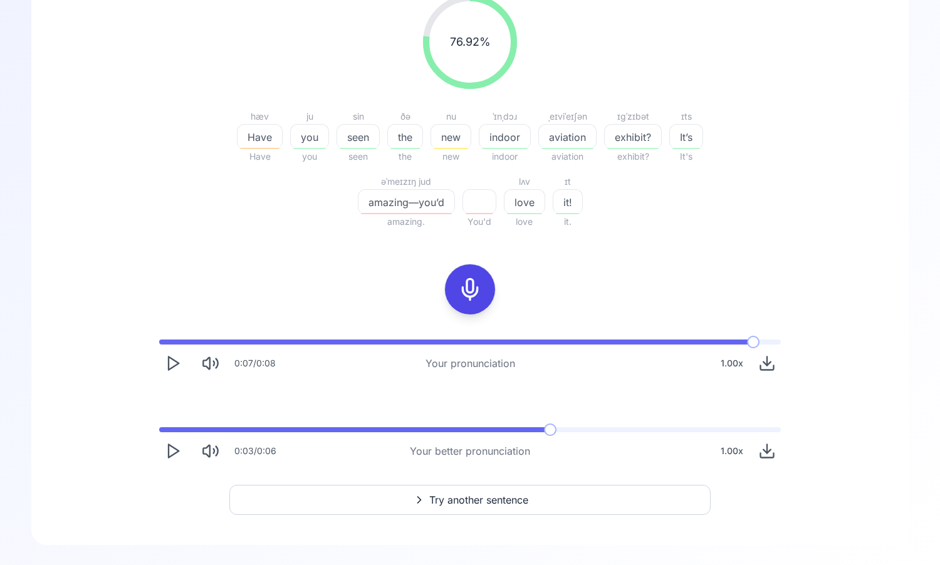
drag, startPoint x: 170, startPoint y: 433, endPoint x: 143, endPoint y: 432, distance: 27.0
click at [143, 432] on div "0:07 / 0:08 Your pronunciation 1.00 x 0:03 / 0:06 Your better pronunciation 1.0…" at bounding box center [470, 402] width 802 height 145
click at [159, 429] on span at bounding box center [165, 429] width 13 height 5
click at [178, 460] on button "Play" at bounding box center [173, 451] width 28 height 28
click at [169, 447] on rect "Pause" at bounding box center [170, 452] width 3 height 12
